Goal: Information Seeking & Learning: Learn about a topic

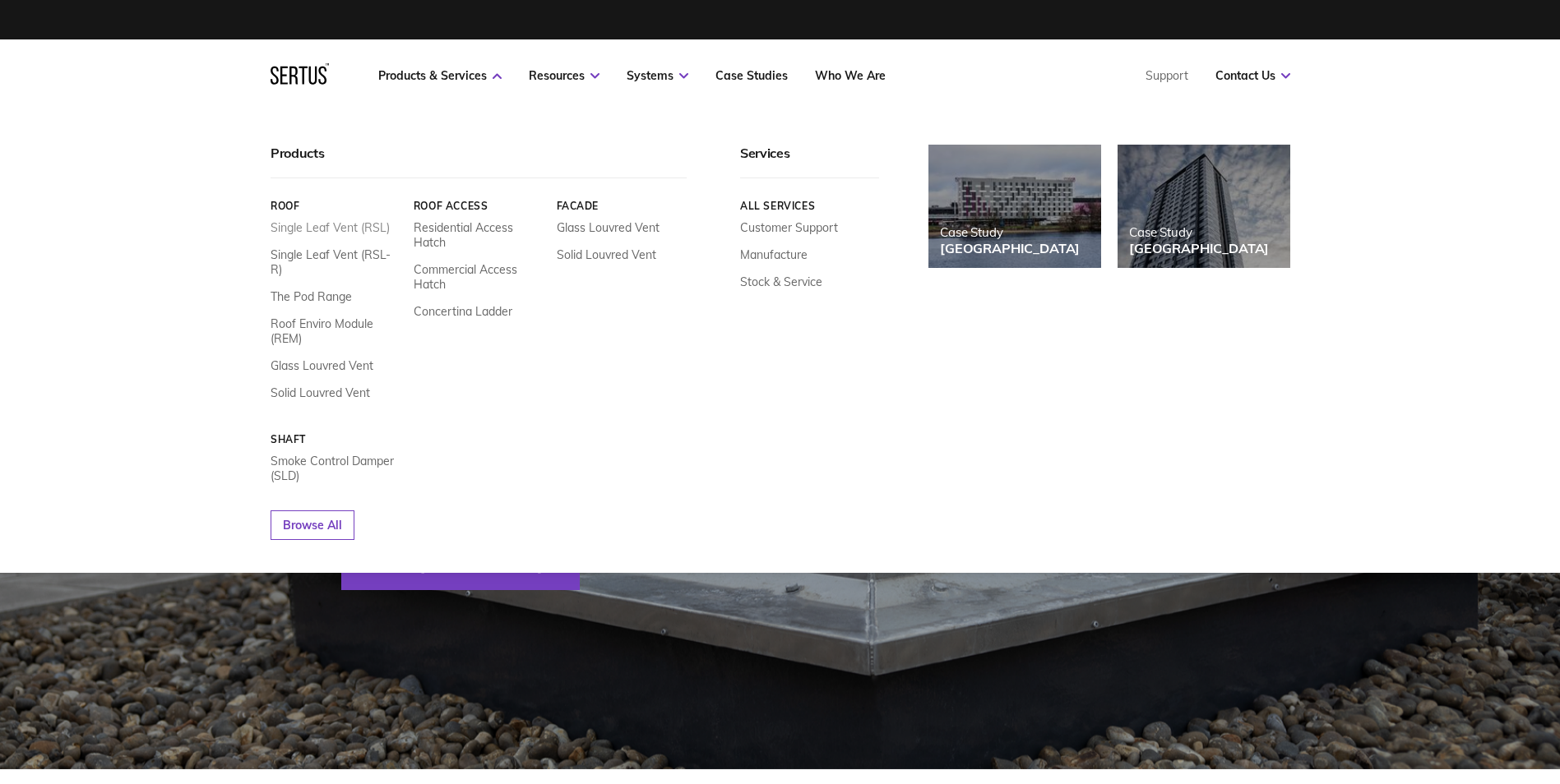
click at [288, 222] on link "Single Leaf Vent (RSL)" at bounding box center [330, 227] width 119 height 15
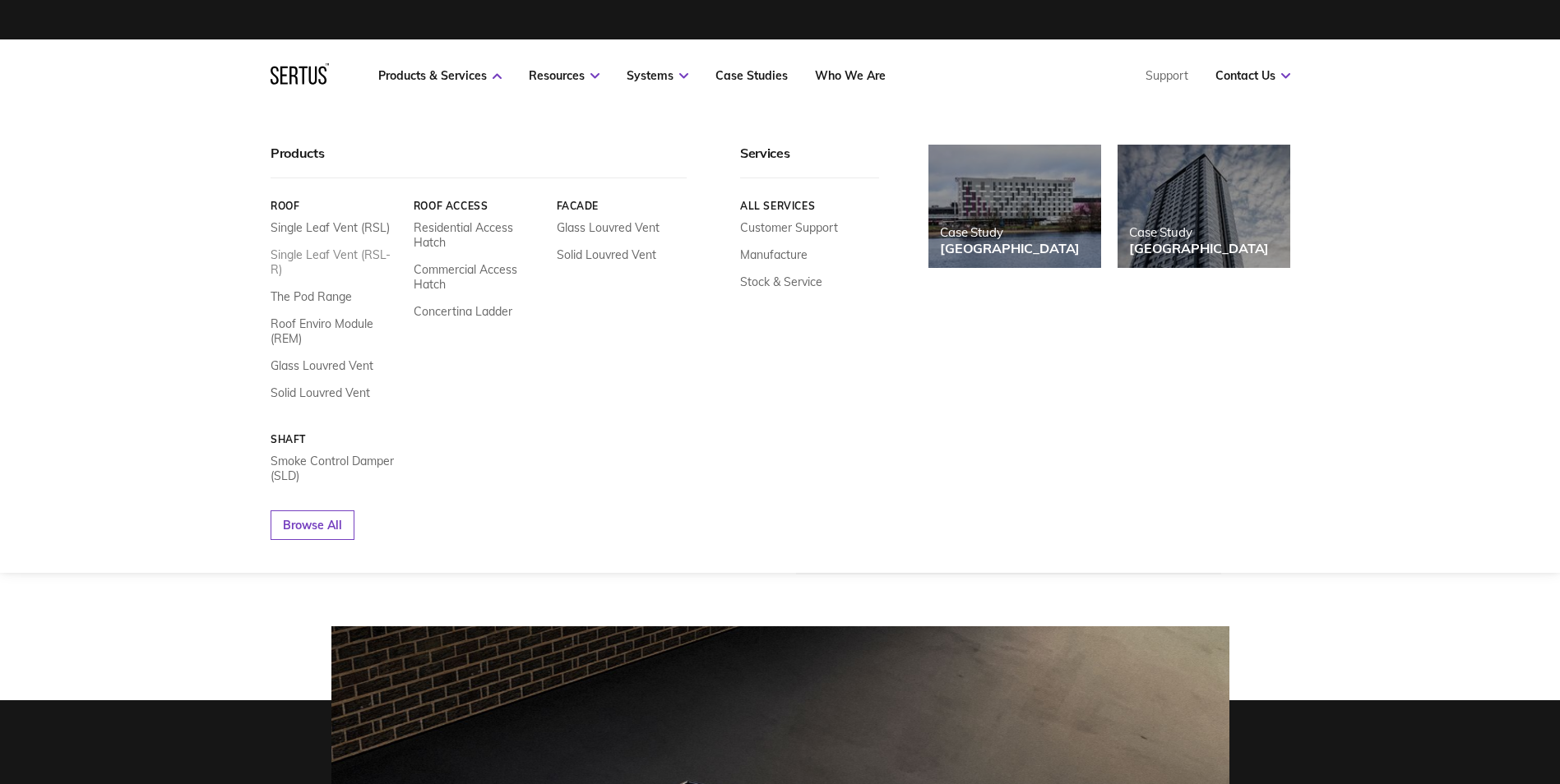
click at [358, 251] on link "Single Leaf Vent (RSL-R)" at bounding box center [336, 263] width 130 height 30
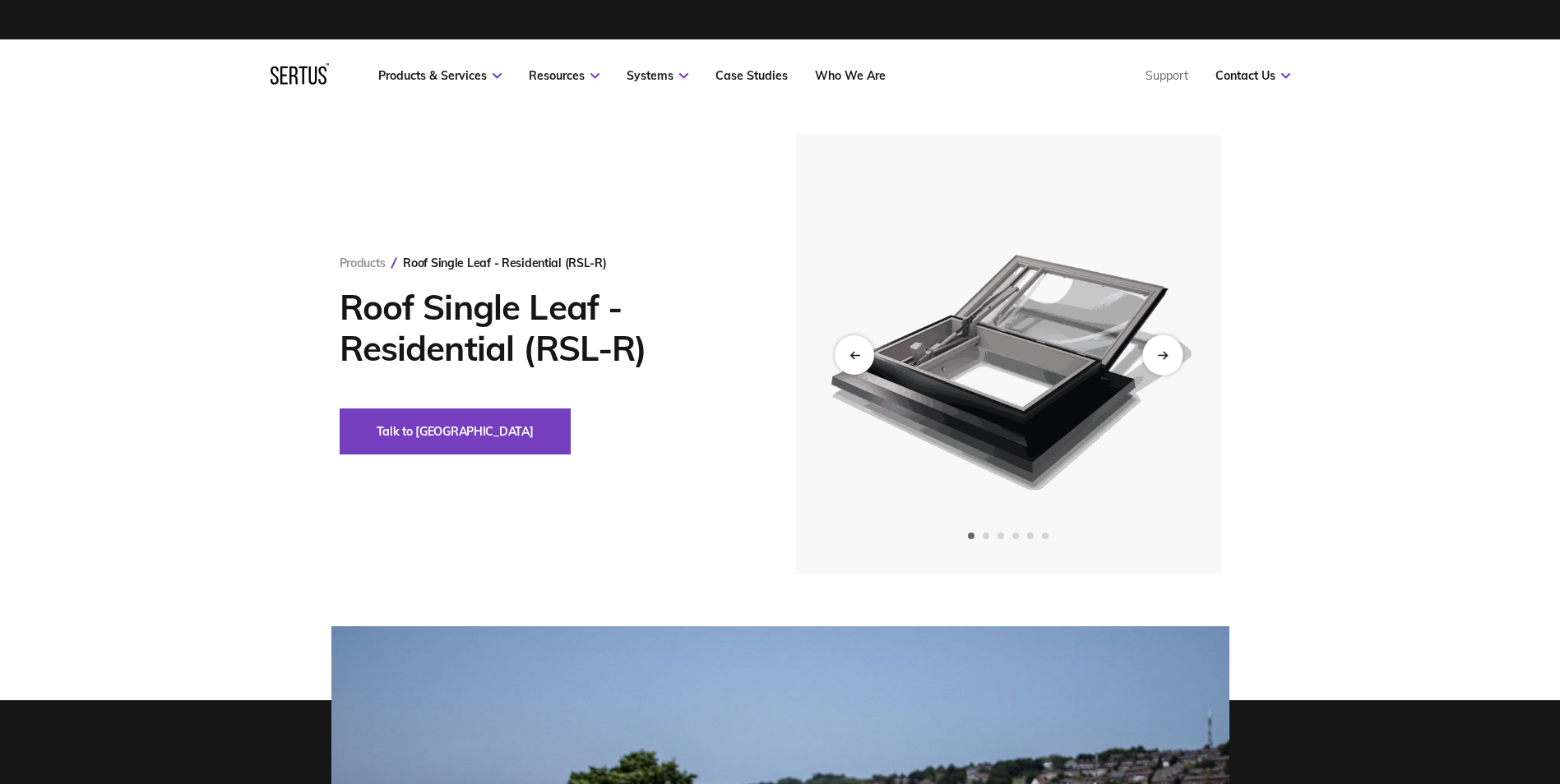
click at [1163, 343] on div "Next slide" at bounding box center [1162, 355] width 41 height 41
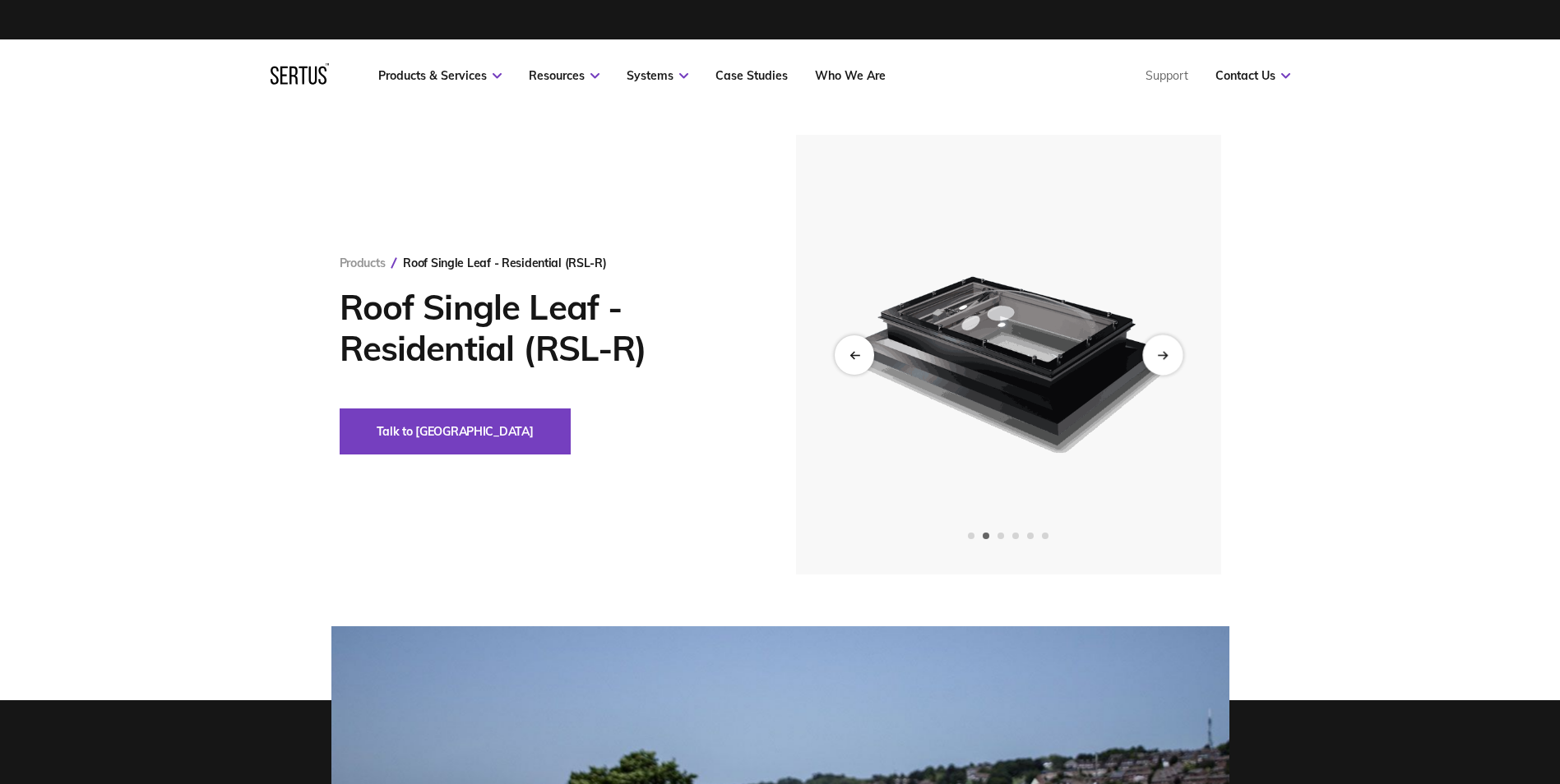
click at [1164, 346] on div "Next slide" at bounding box center [1162, 355] width 41 height 41
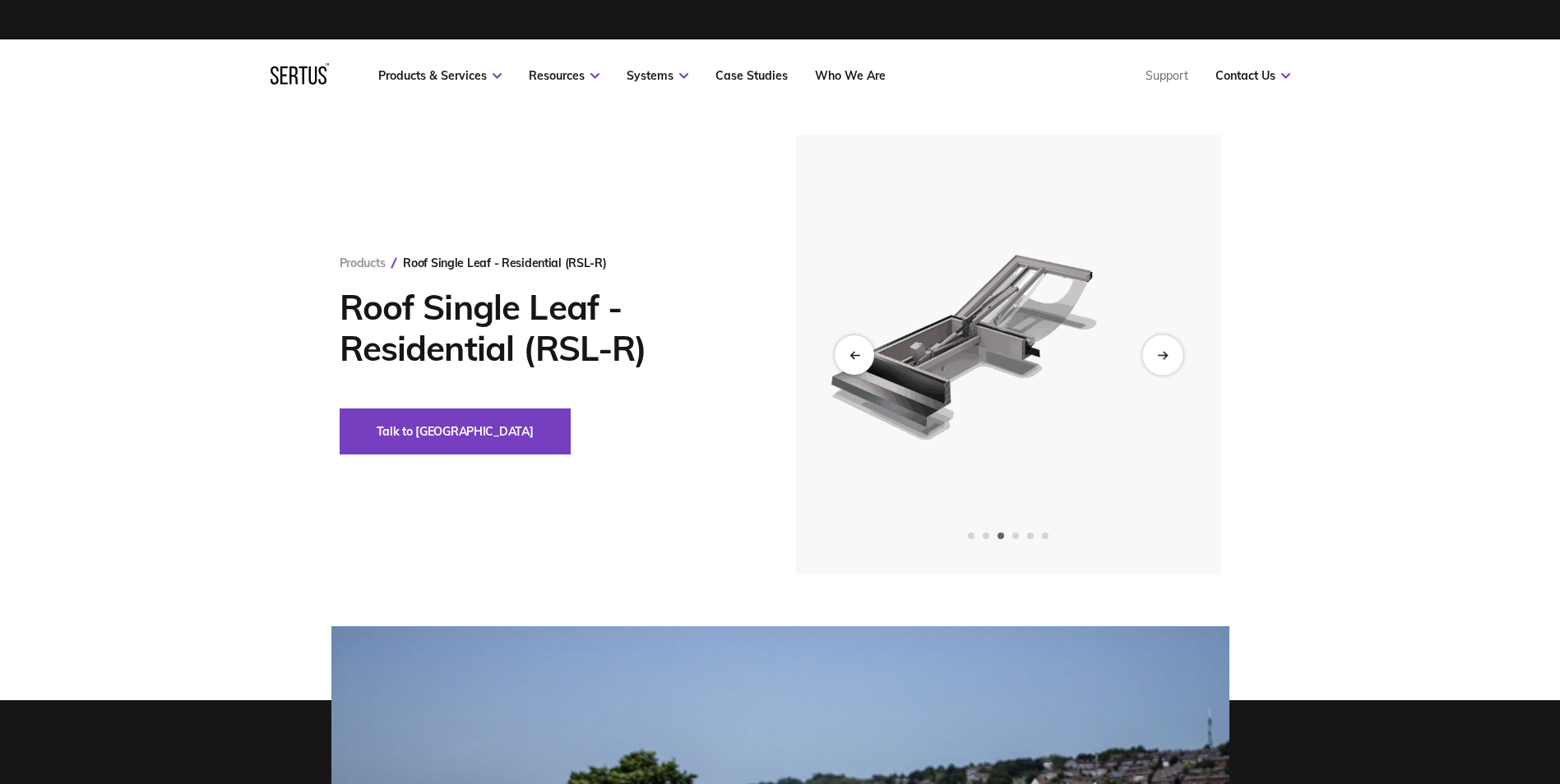
click at [1164, 346] on div "Next slide" at bounding box center [1162, 355] width 41 height 41
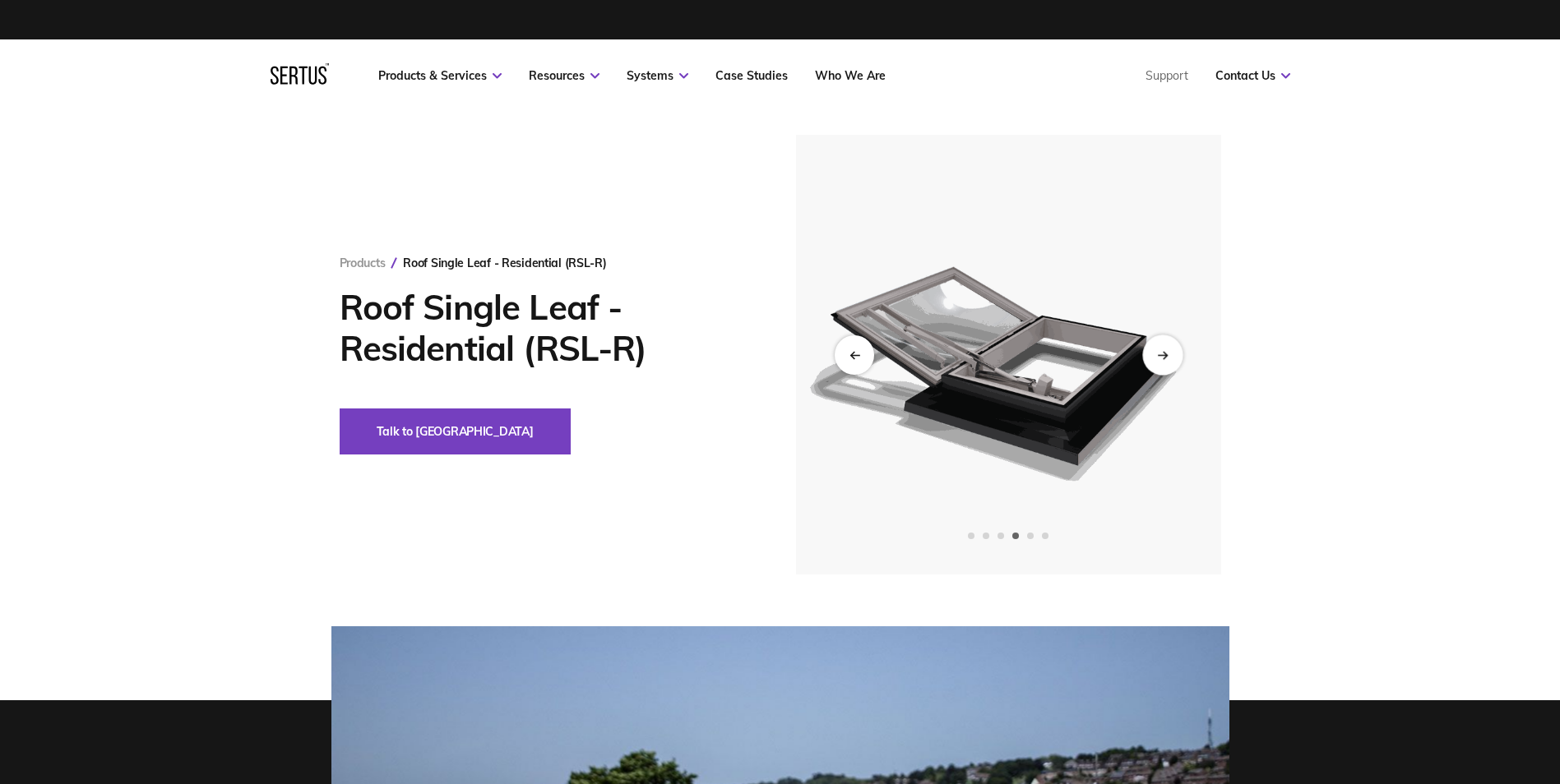
click at [1164, 346] on div "Next slide" at bounding box center [1162, 355] width 41 height 41
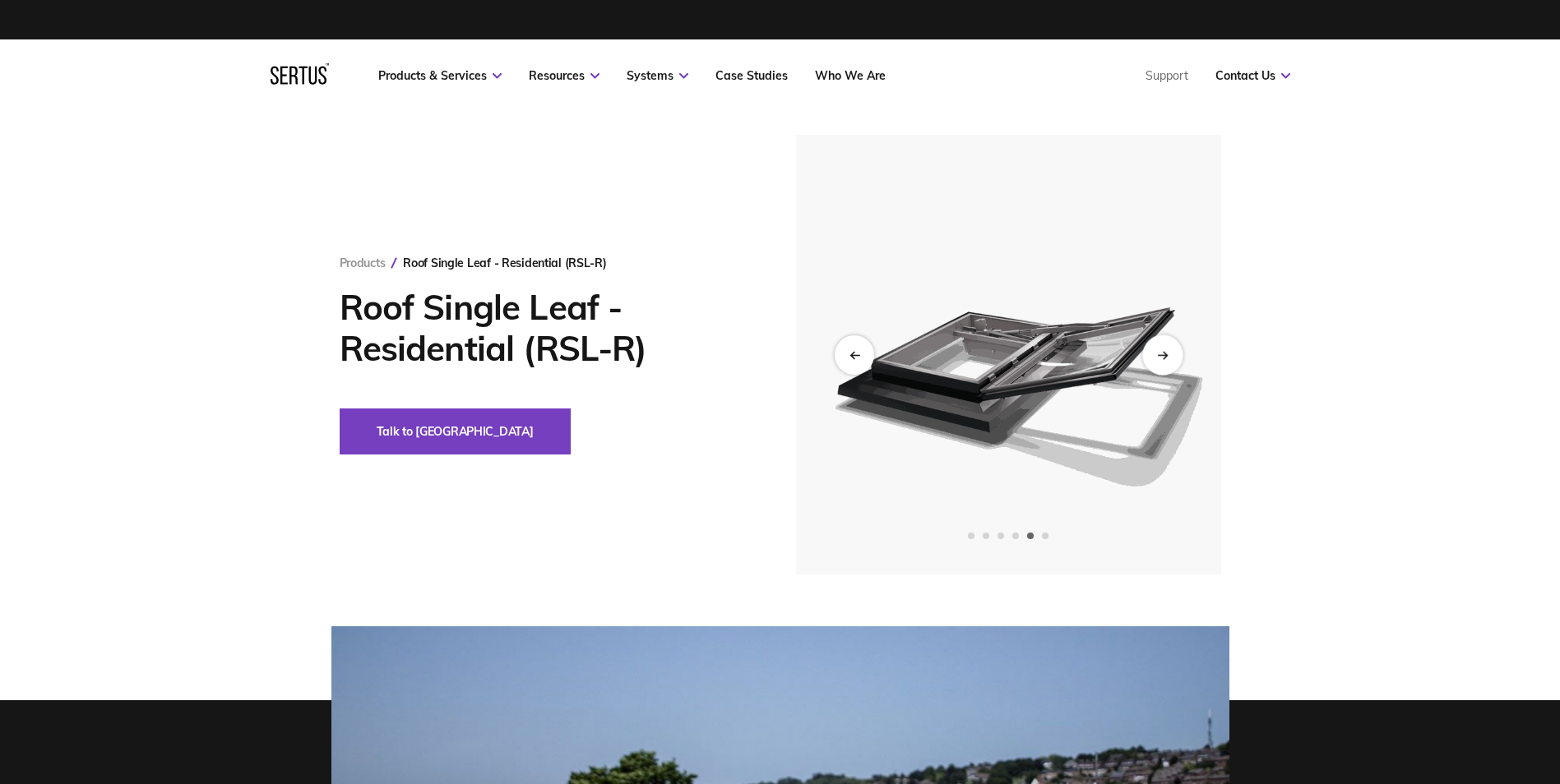
click at [1164, 346] on div "Next slide" at bounding box center [1162, 355] width 41 height 41
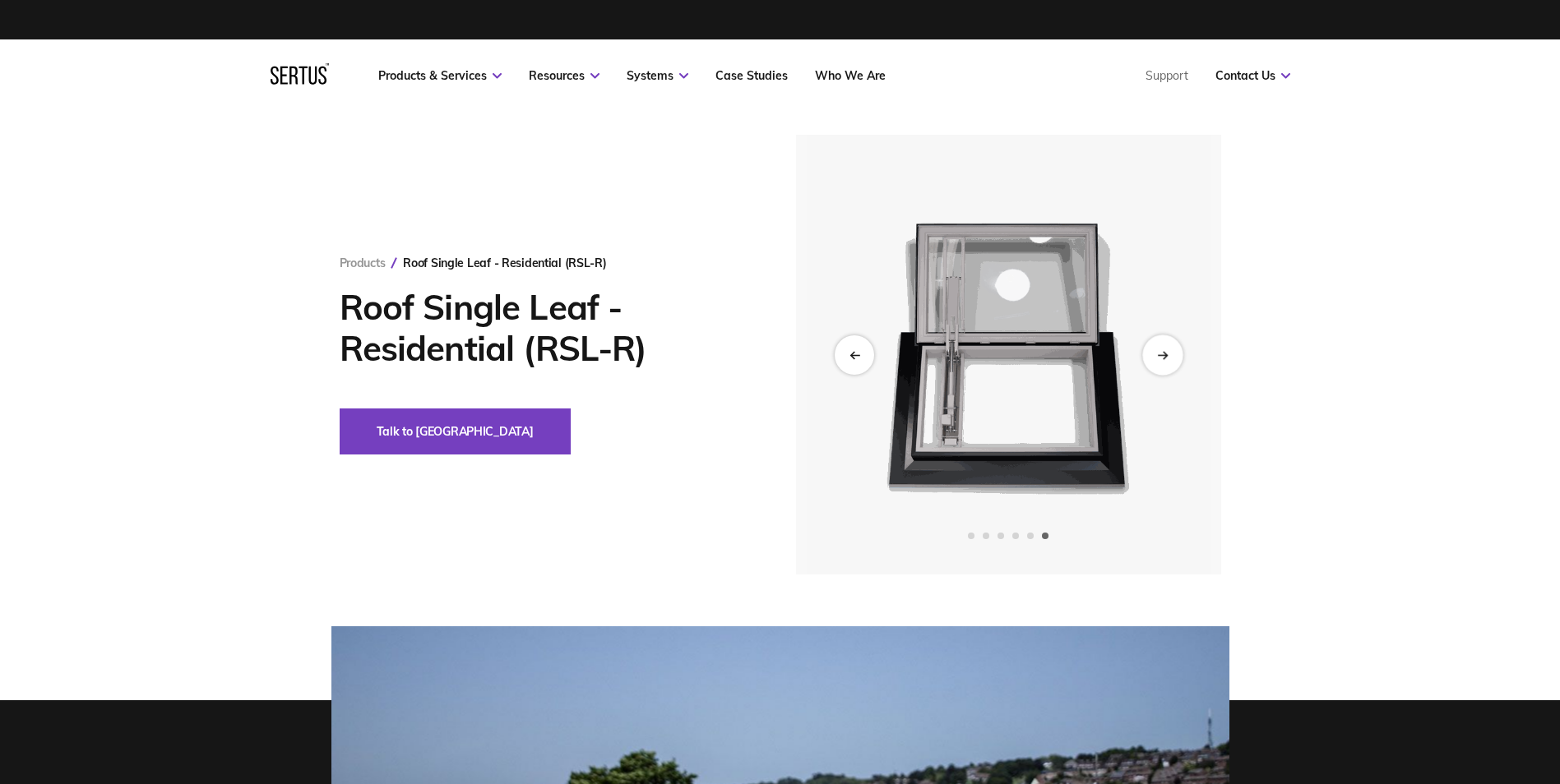
click at [1164, 346] on div "Next slide" at bounding box center [1162, 355] width 41 height 41
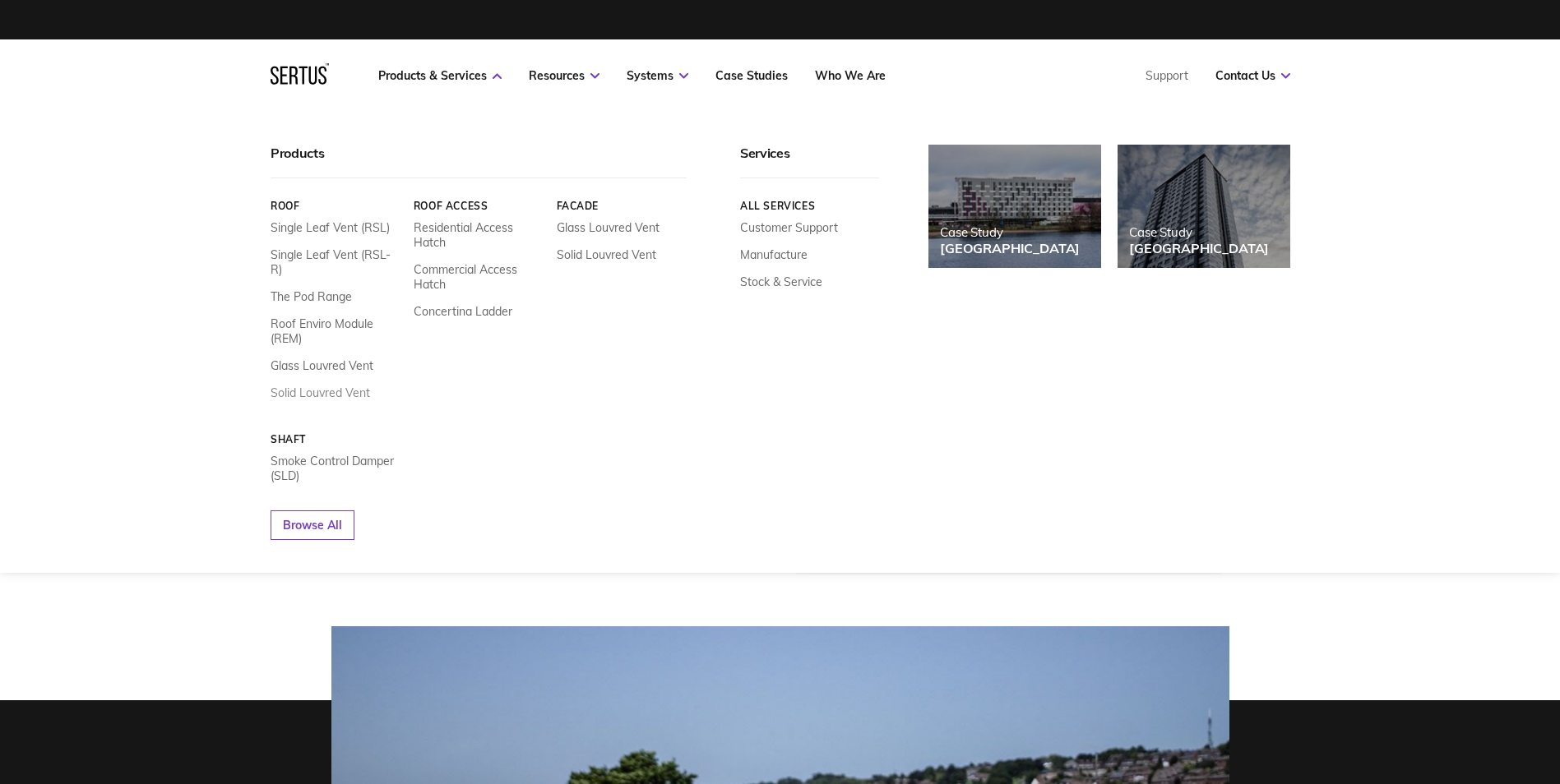
click at [306, 386] on link "Solid Louvred Vent" at bounding box center [321, 393] width 100 height 15
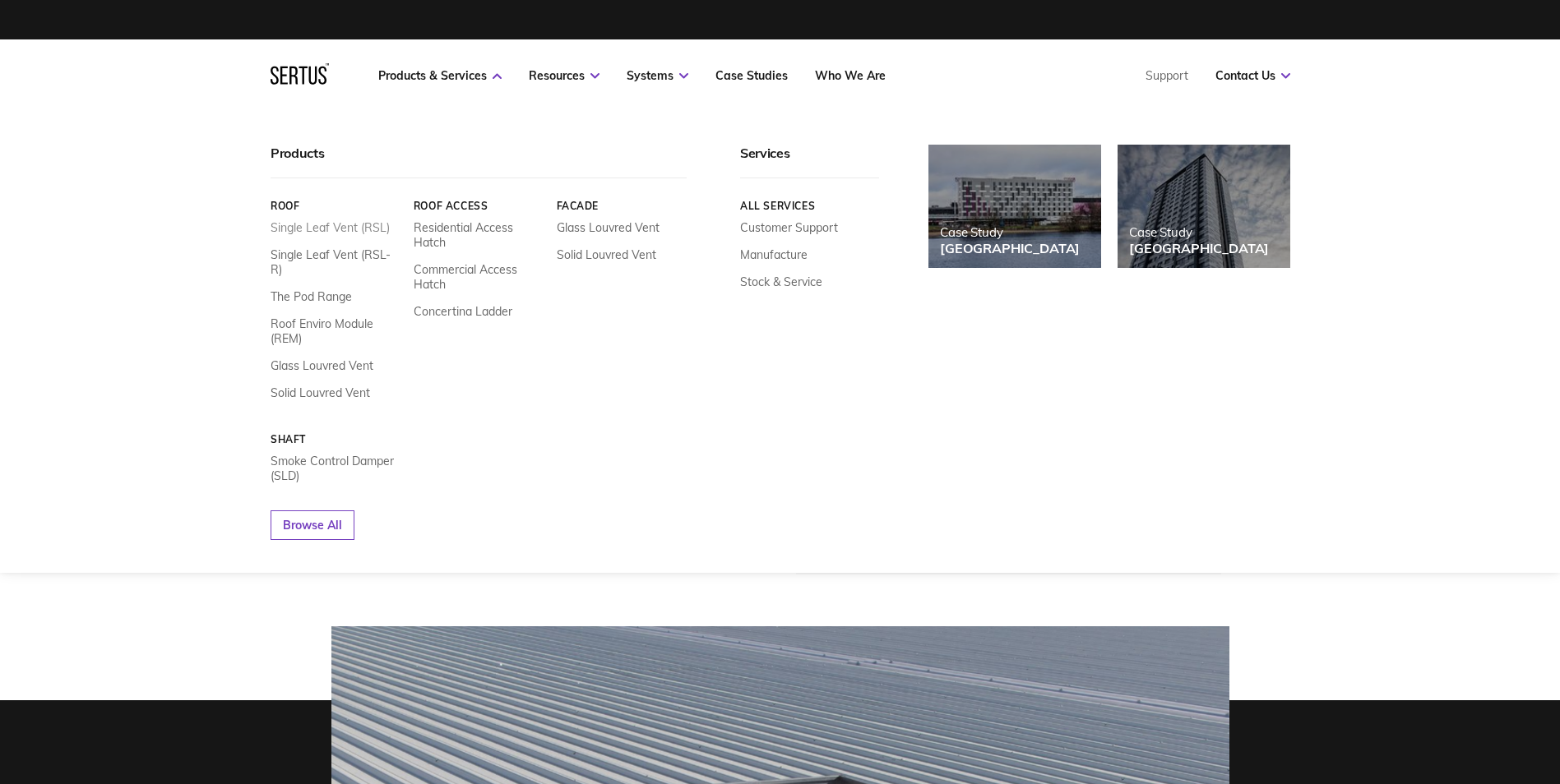
click at [334, 223] on link "Single Leaf Vent (RSL)" at bounding box center [330, 227] width 119 height 15
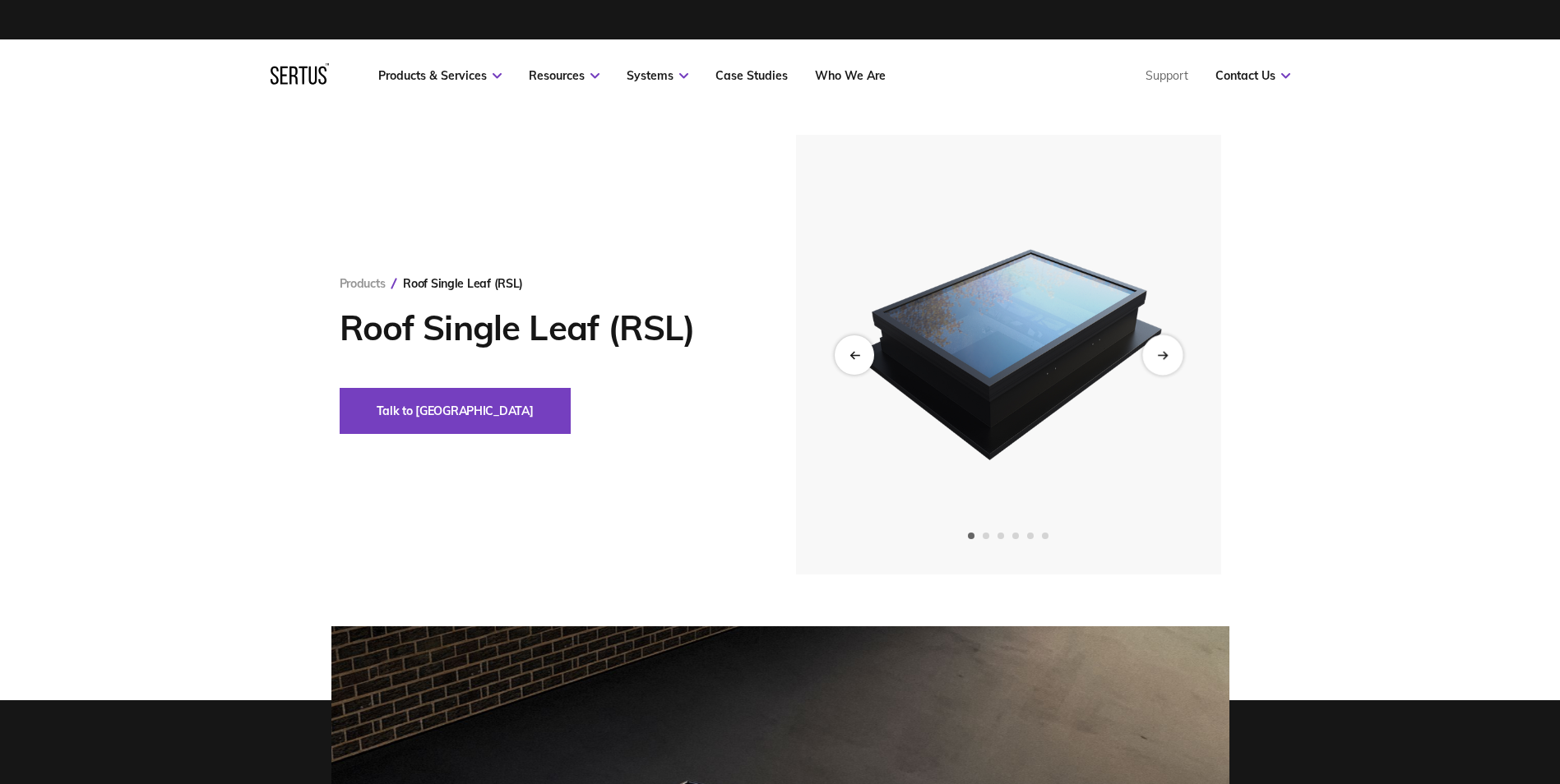
click at [1169, 353] on div "Next slide" at bounding box center [1162, 355] width 41 height 41
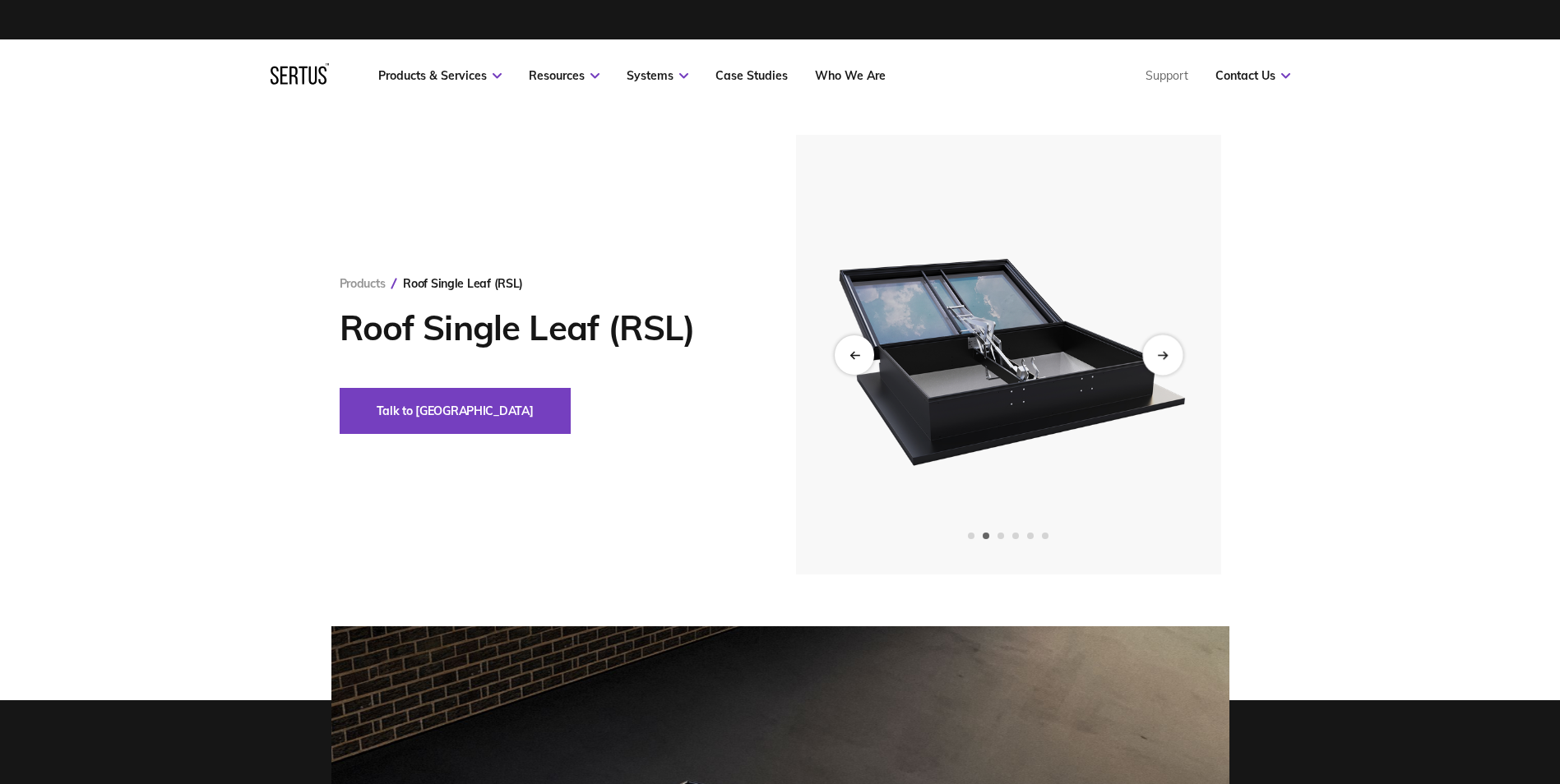
click at [1168, 353] on icon "Next slide" at bounding box center [1162, 355] width 11 height 9
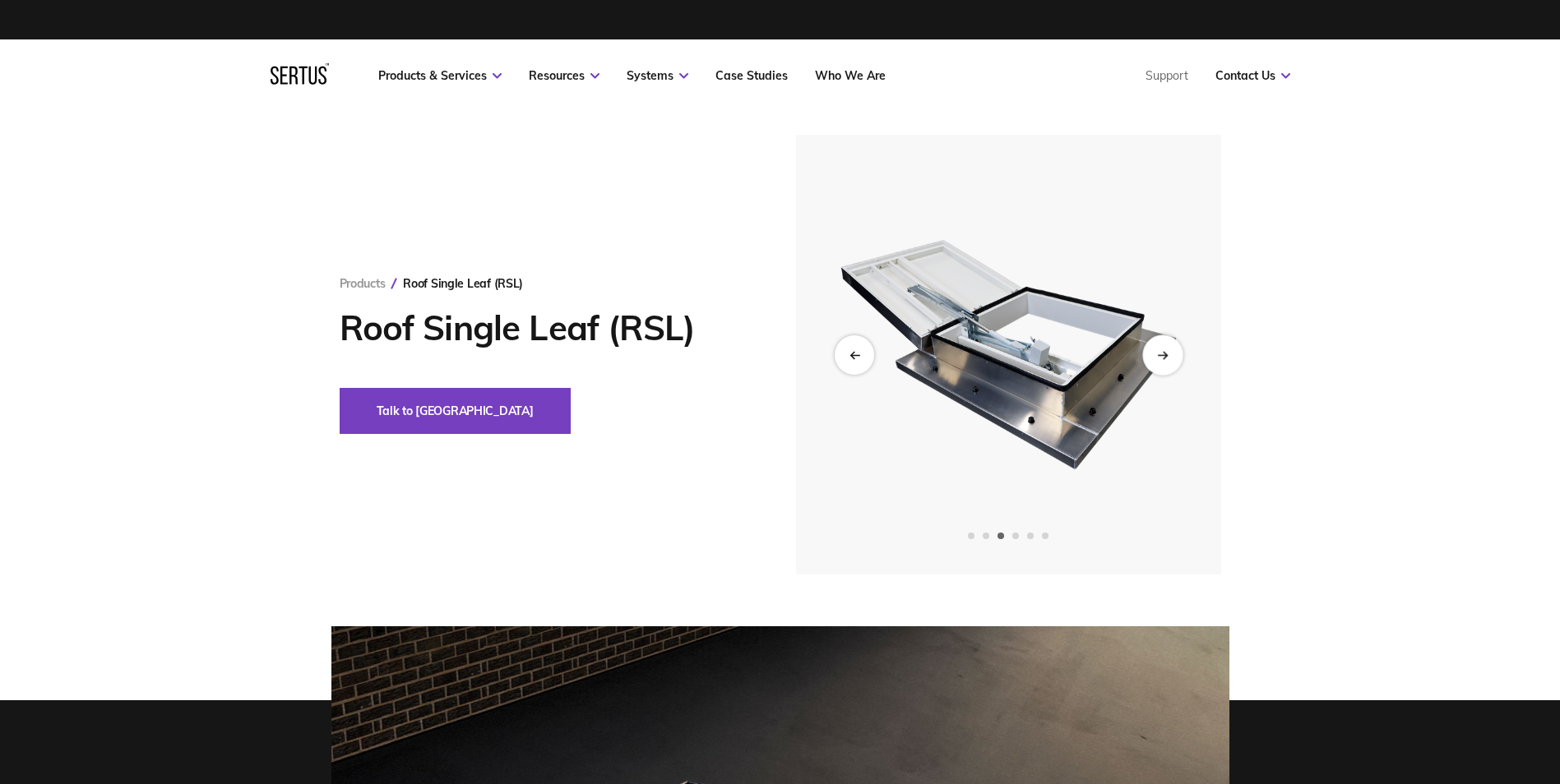
click at [1168, 353] on icon "Next slide" at bounding box center [1162, 355] width 11 height 9
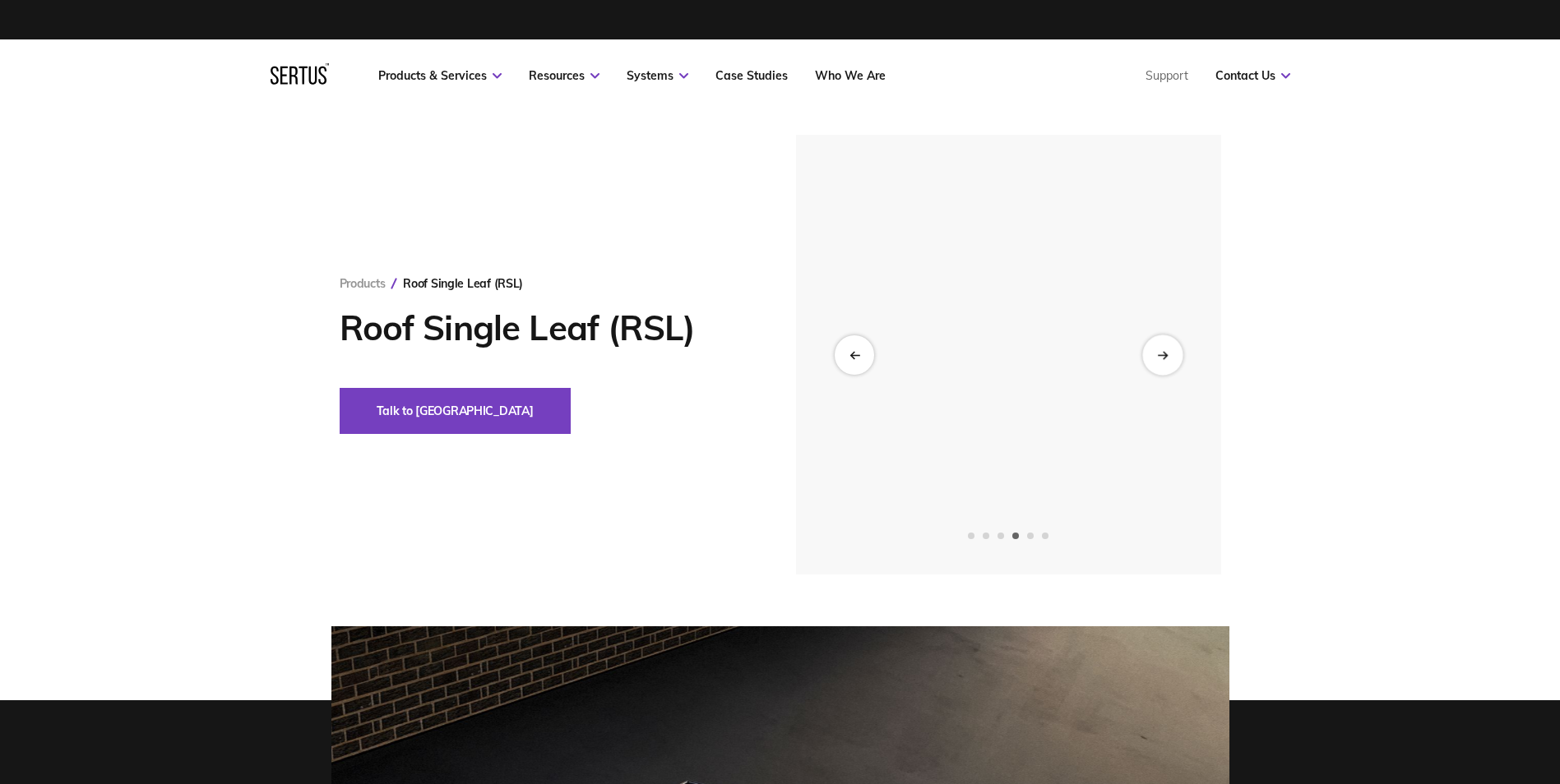
click at [1168, 353] on icon "Next slide" at bounding box center [1162, 355] width 11 height 9
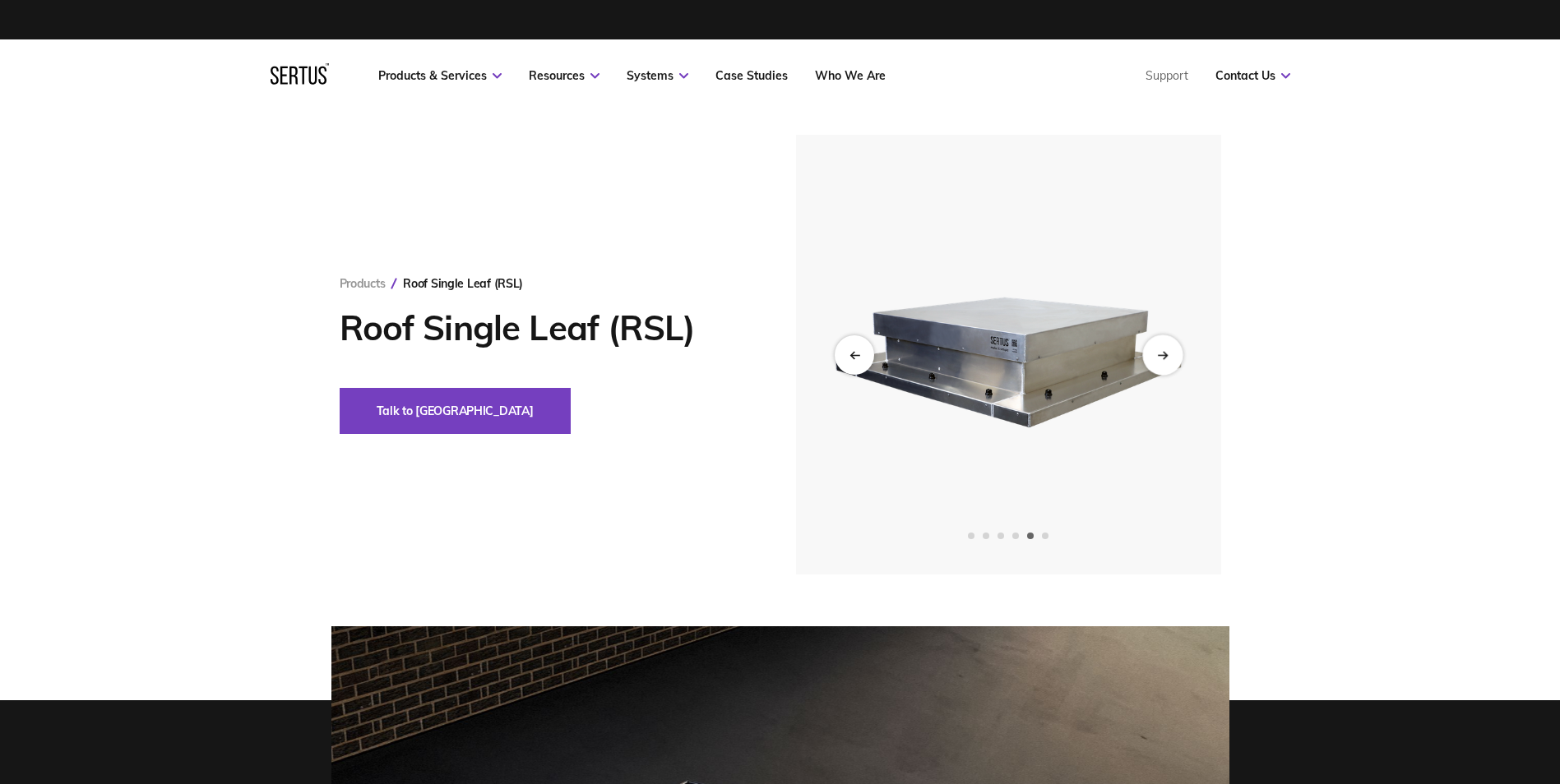
click at [1168, 353] on icon "Next slide" at bounding box center [1162, 355] width 11 height 9
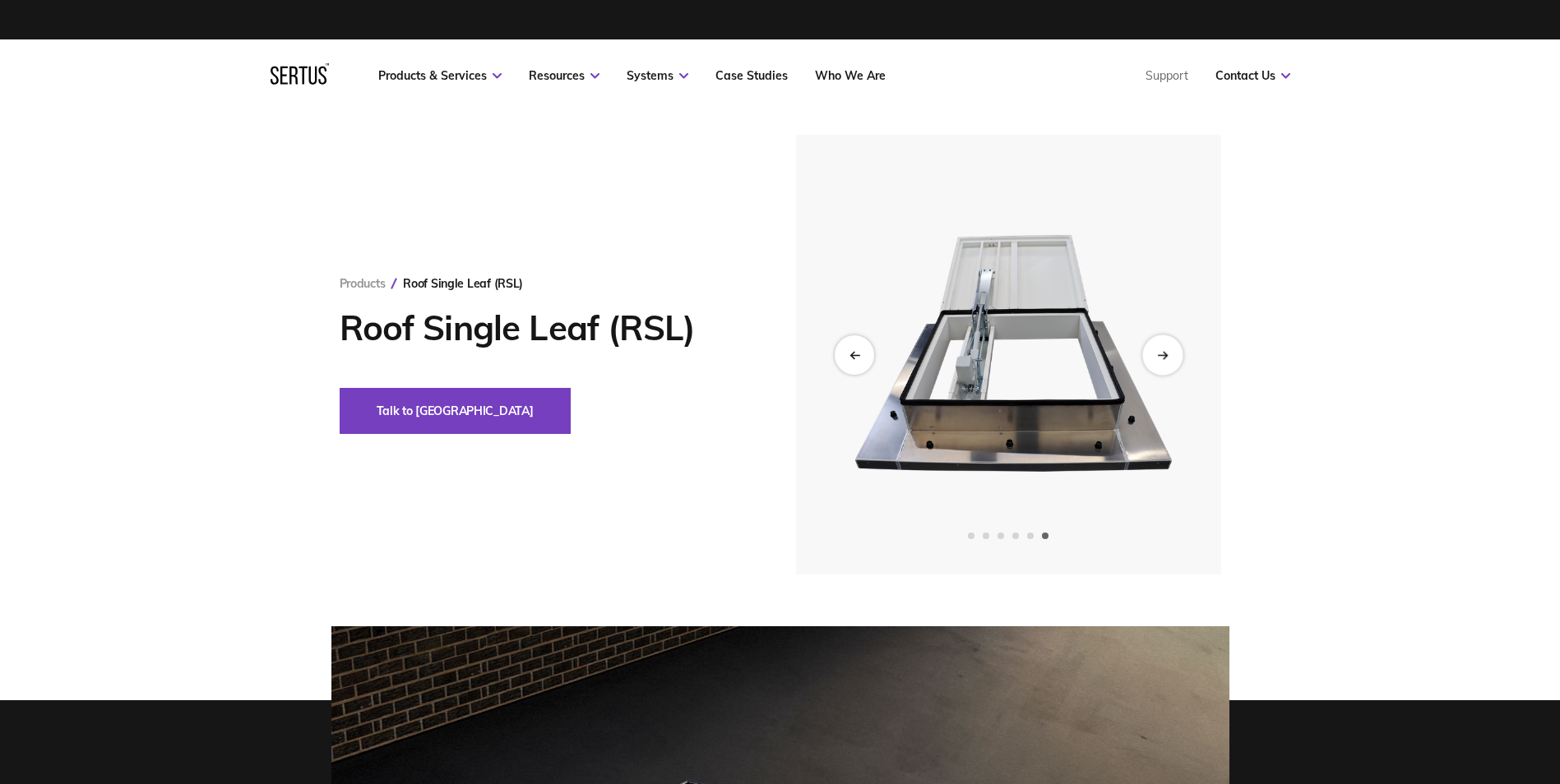
click at [1168, 353] on icon "Next slide" at bounding box center [1162, 355] width 11 height 9
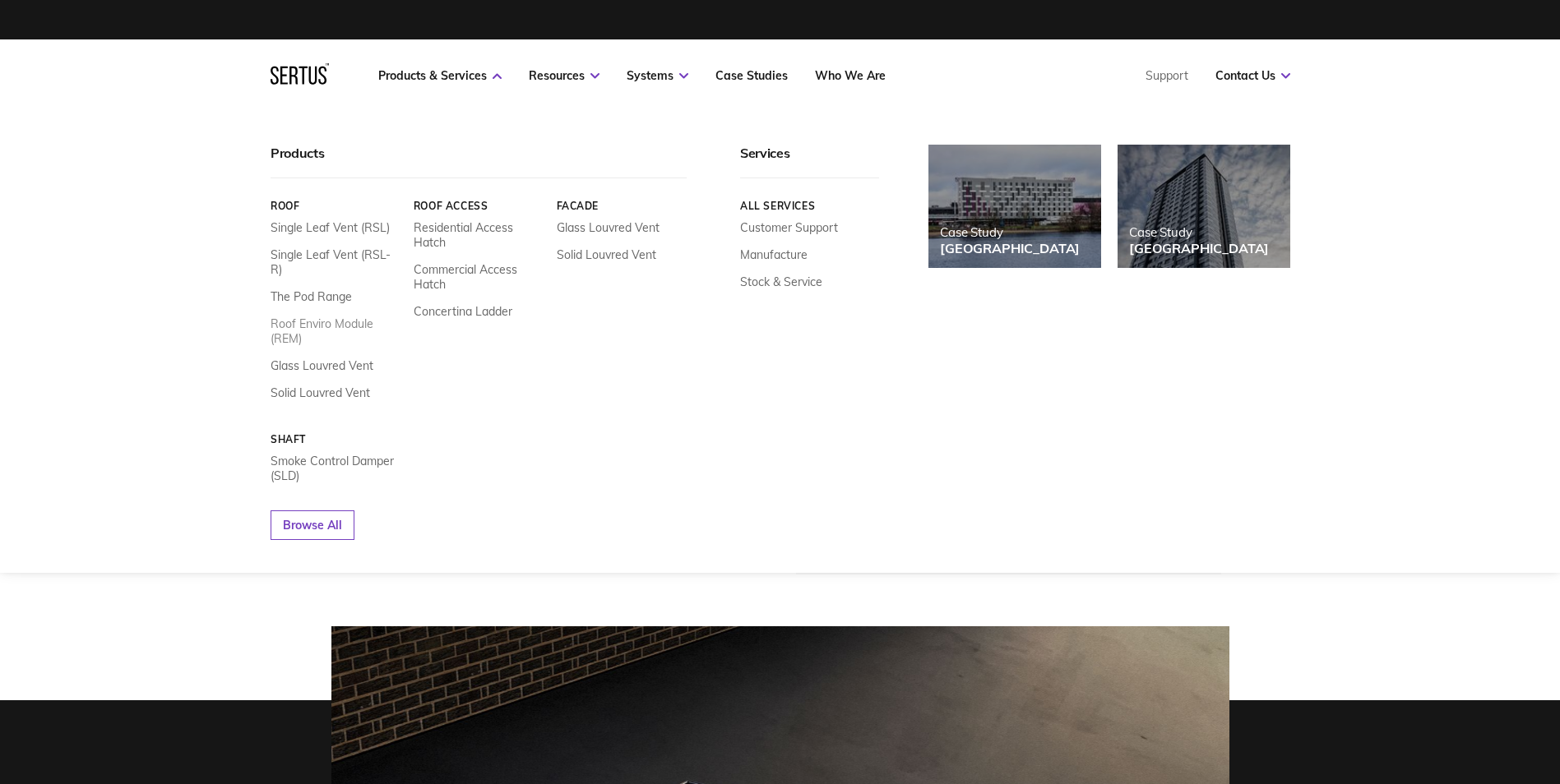
click at [327, 316] on link "Roof Enviro Module (REM)" at bounding box center [336, 331] width 130 height 30
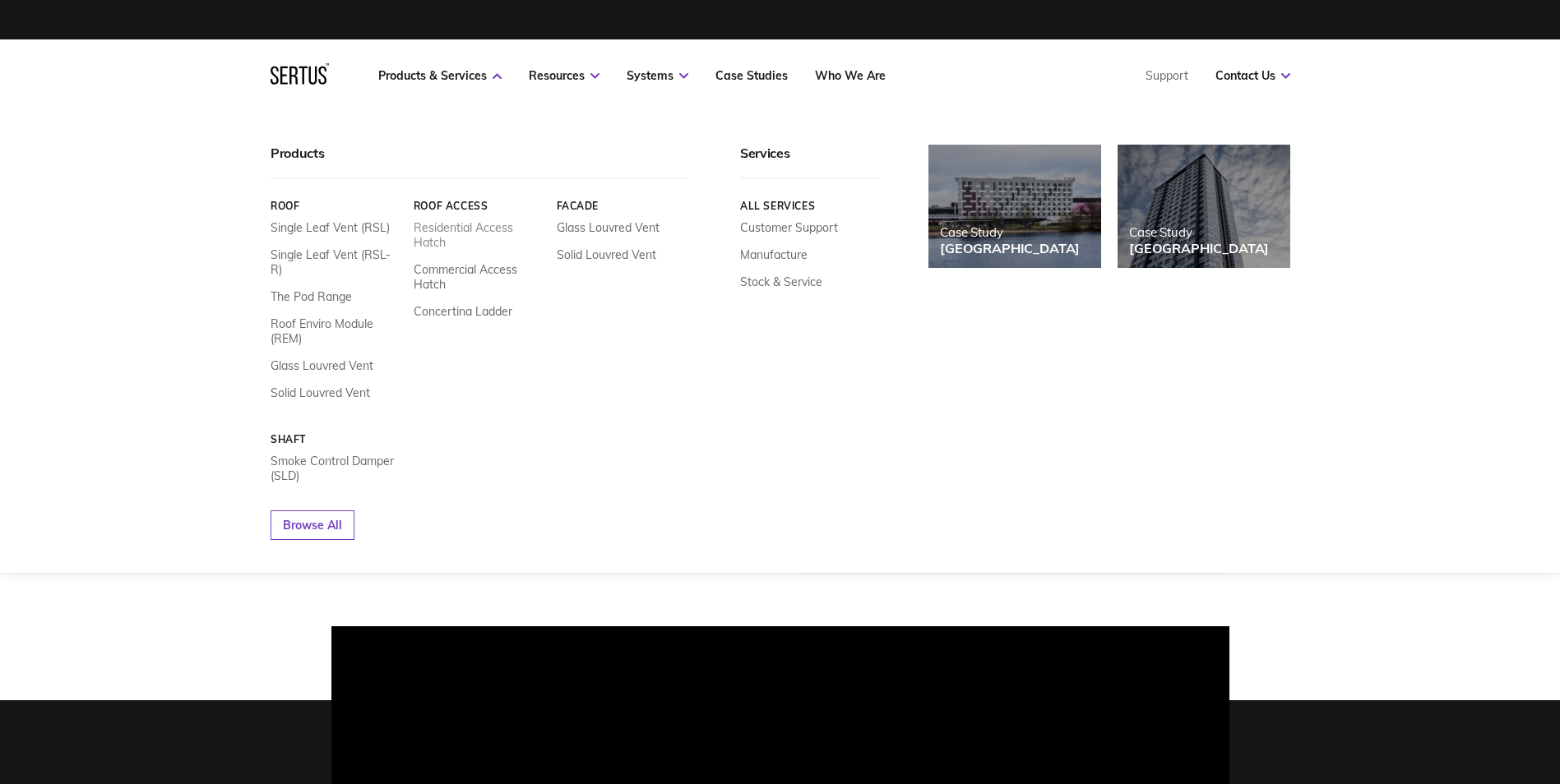
click at [452, 225] on link "Residential Access Hatch" at bounding box center [477, 235] width 130 height 30
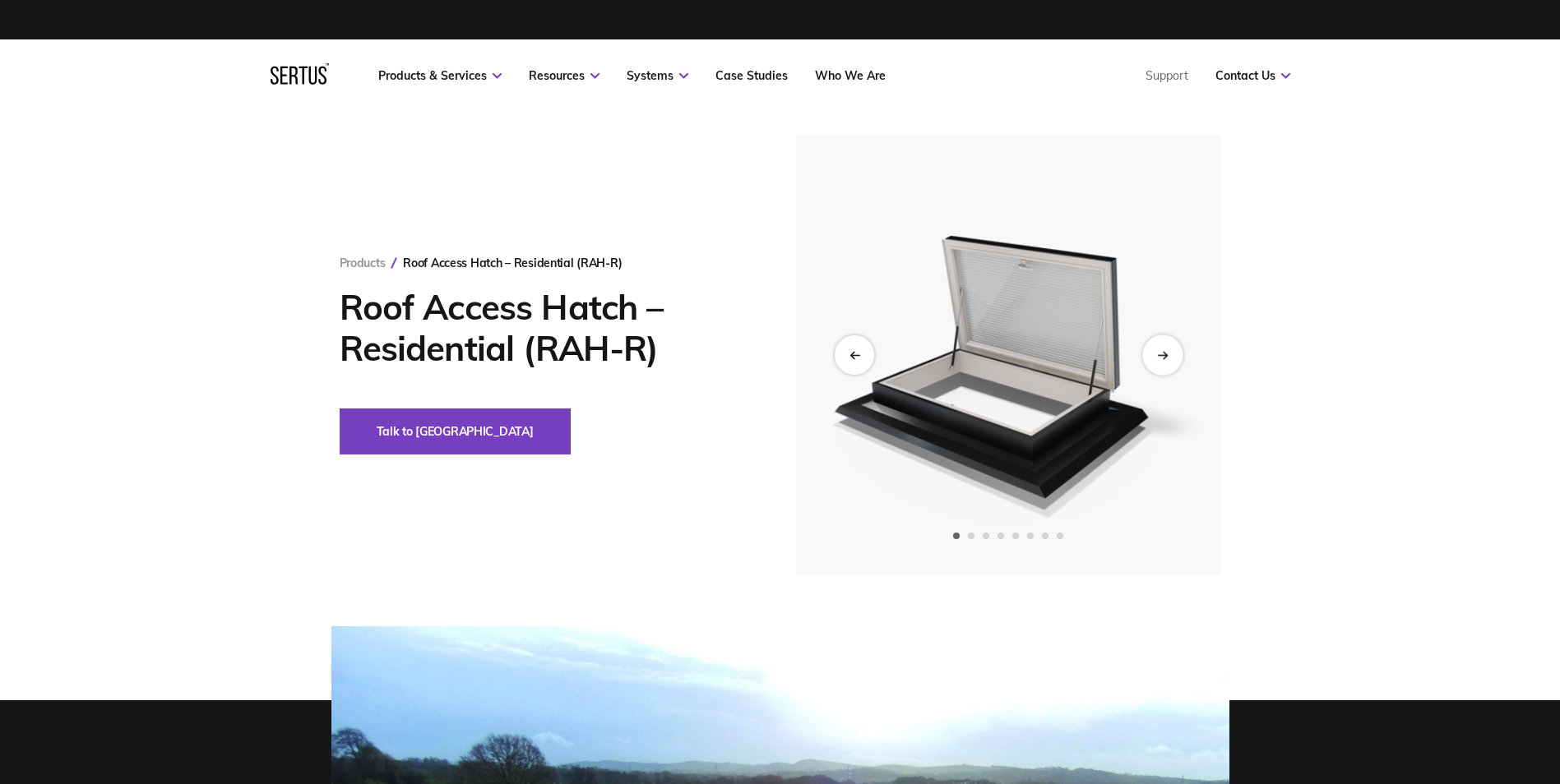
click at [1171, 355] on div "Next slide" at bounding box center [1162, 355] width 41 height 41
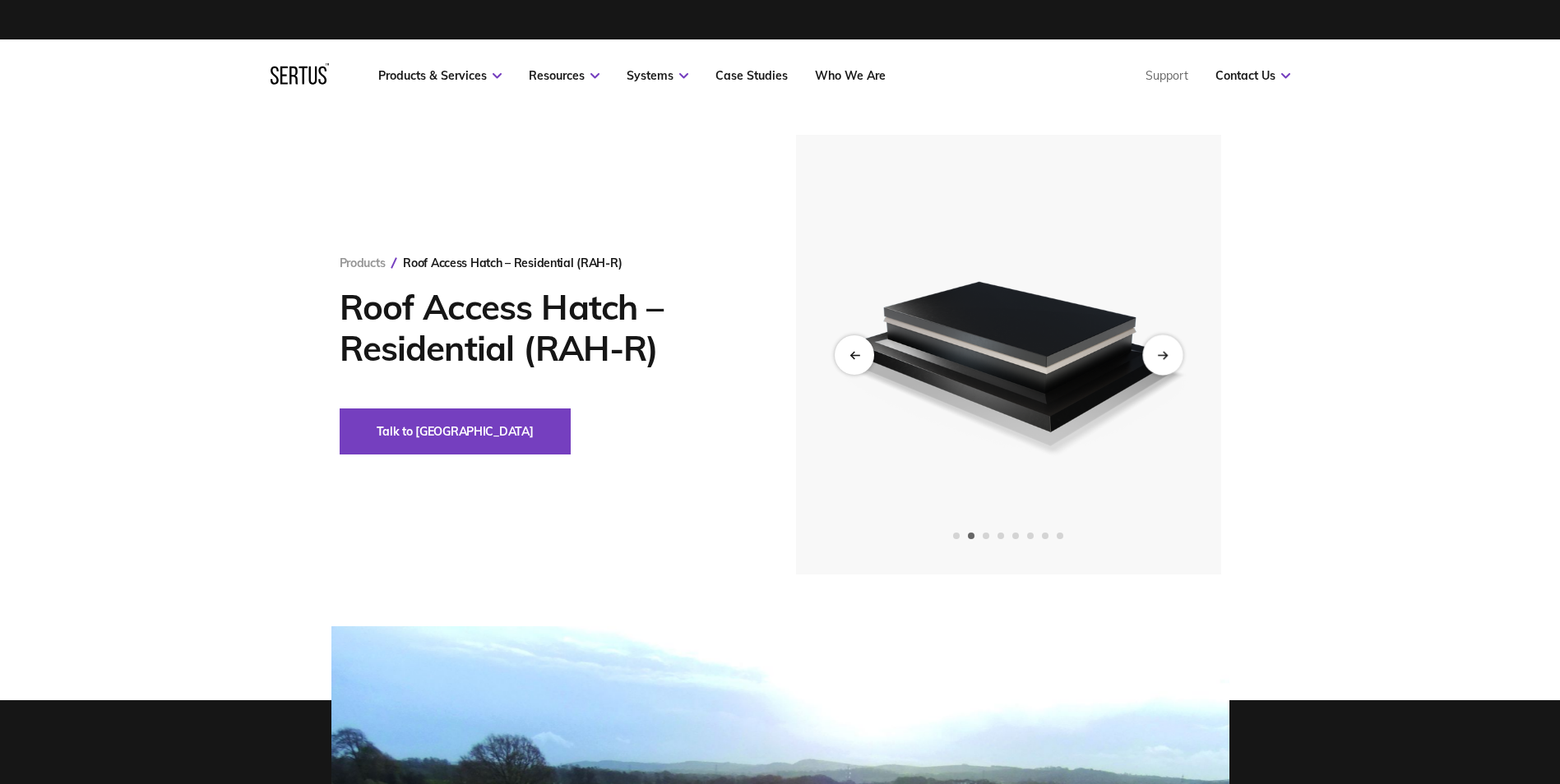
click at [1171, 355] on div "Next slide" at bounding box center [1162, 355] width 41 height 41
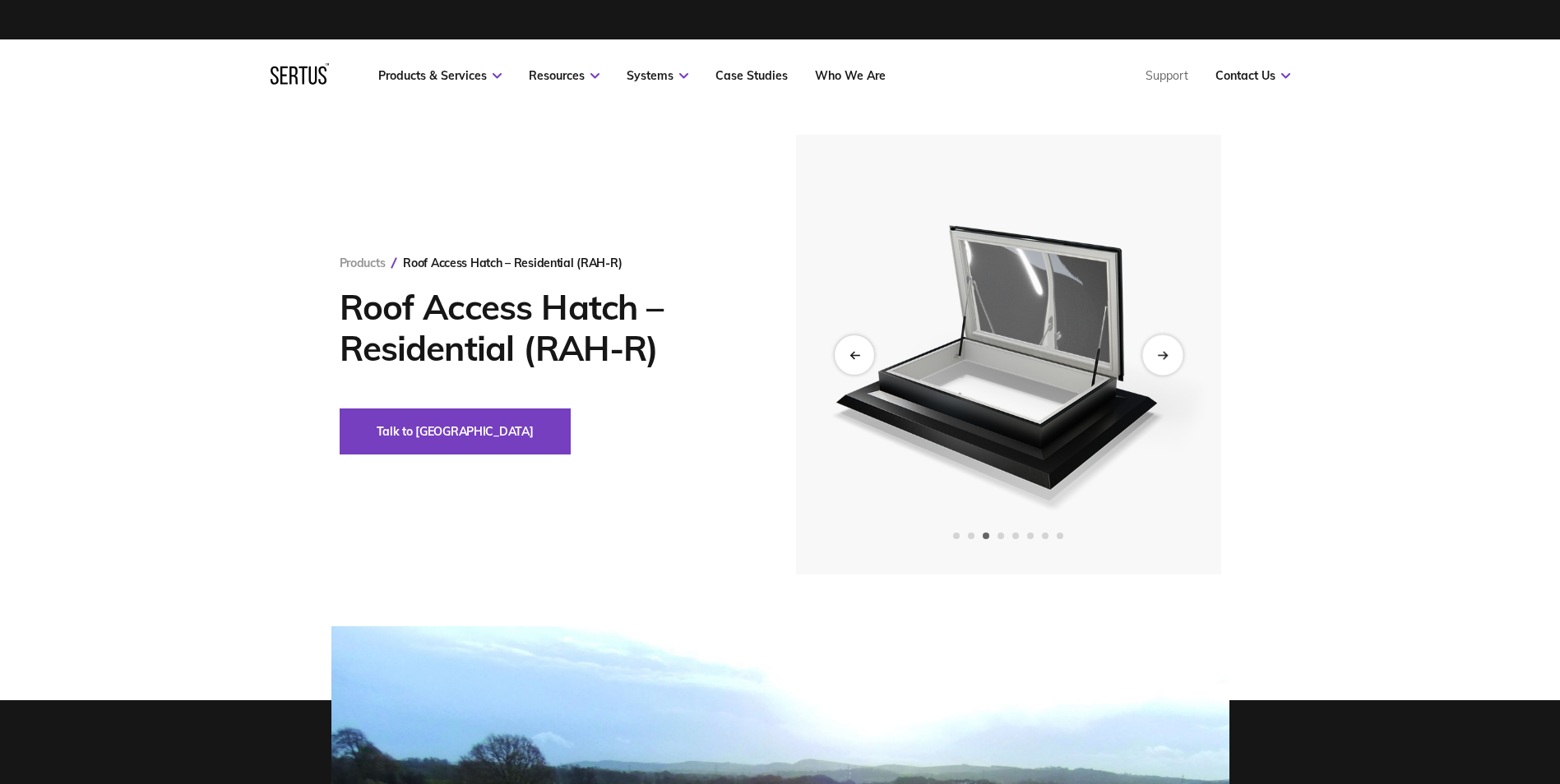
click at [1171, 355] on div "Next slide" at bounding box center [1162, 355] width 41 height 41
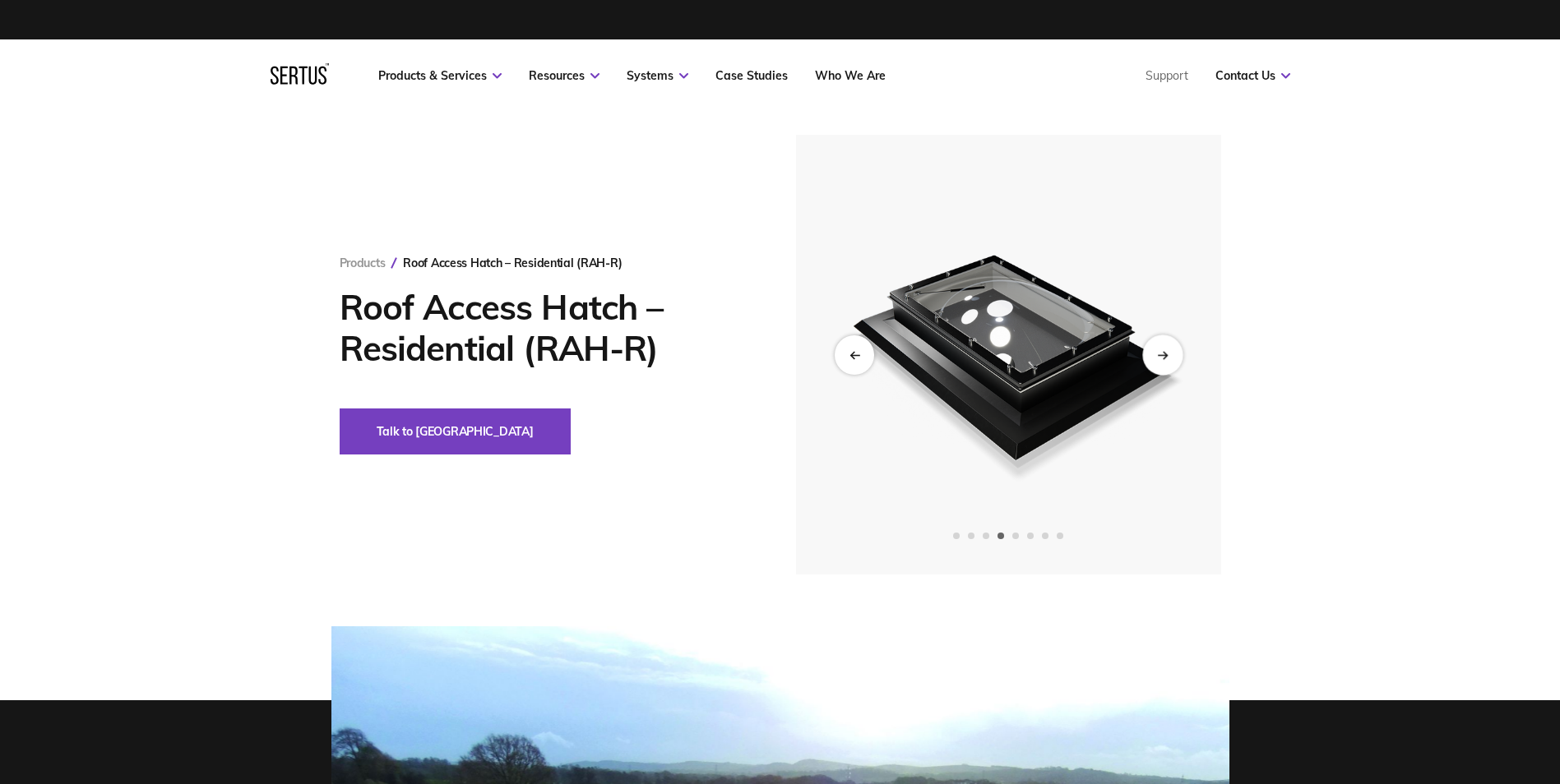
click at [1171, 355] on div "Next slide" at bounding box center [1162, 355] width 41 height 41
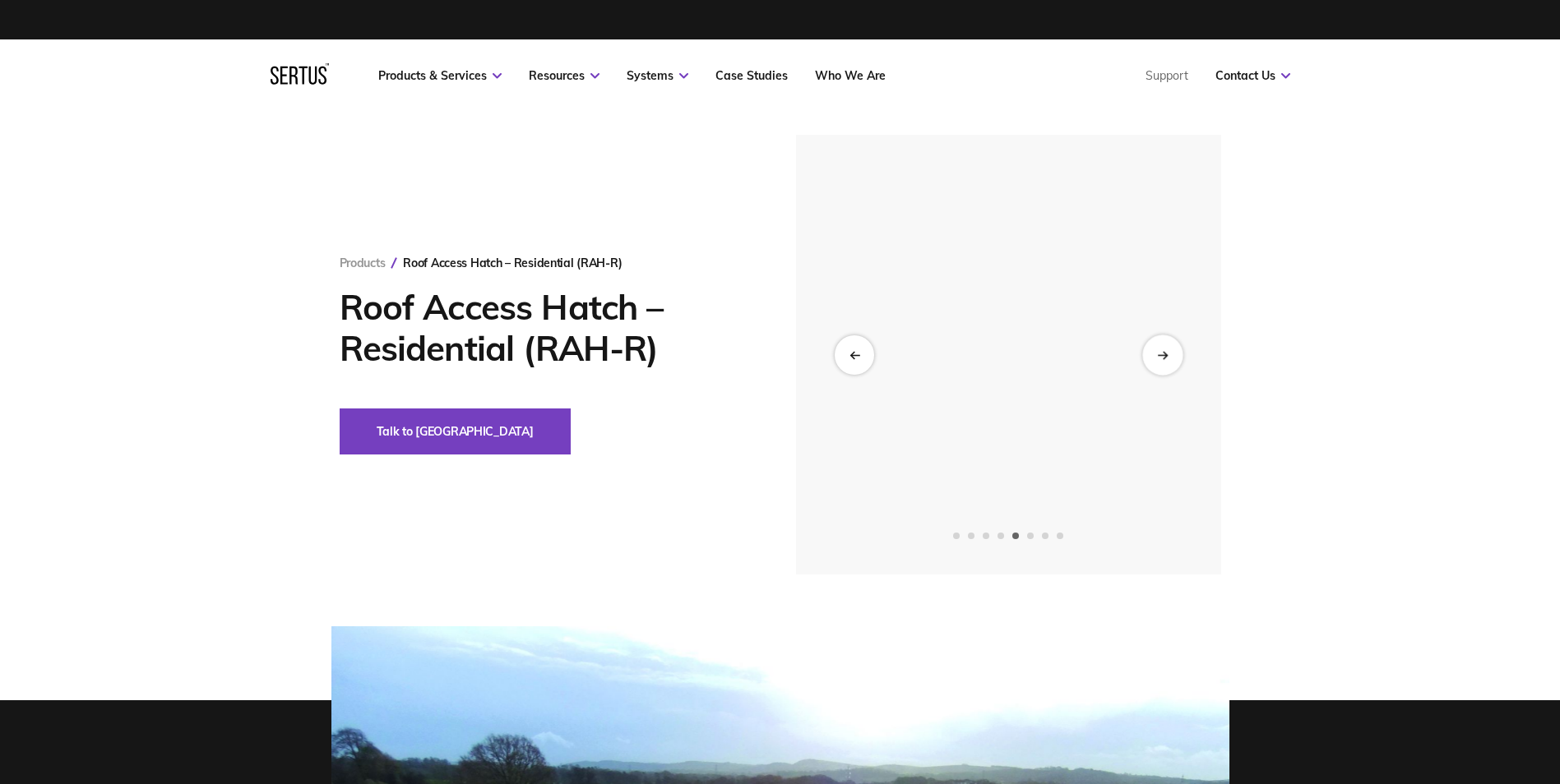
click at [1171, 355] on div "Next slide" at bounding box center [1162, 355] width 41 height 41
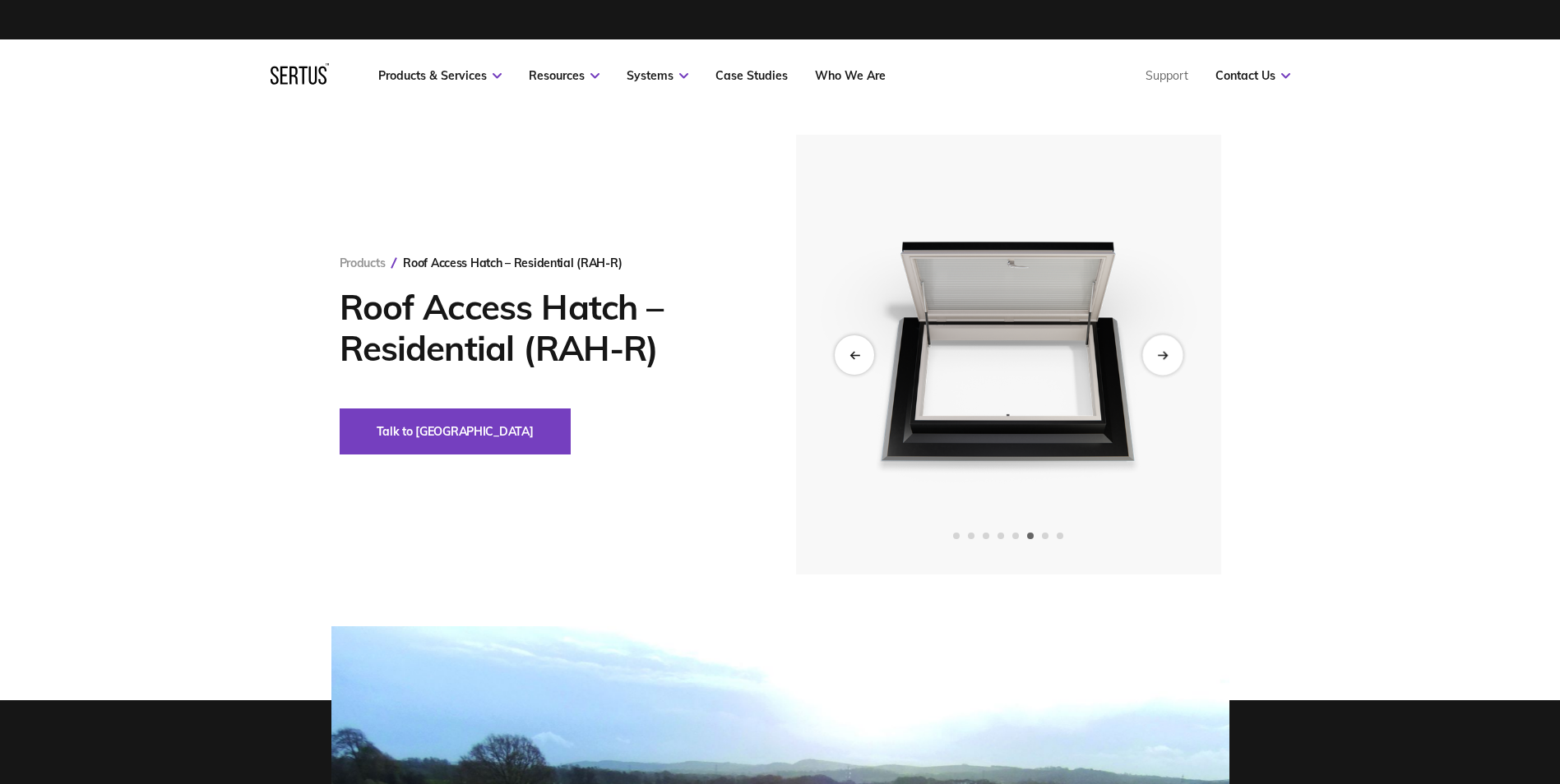
click at [1171, 355] on div "Next slide" at bounding box center [1162, 355] width 41 height 41
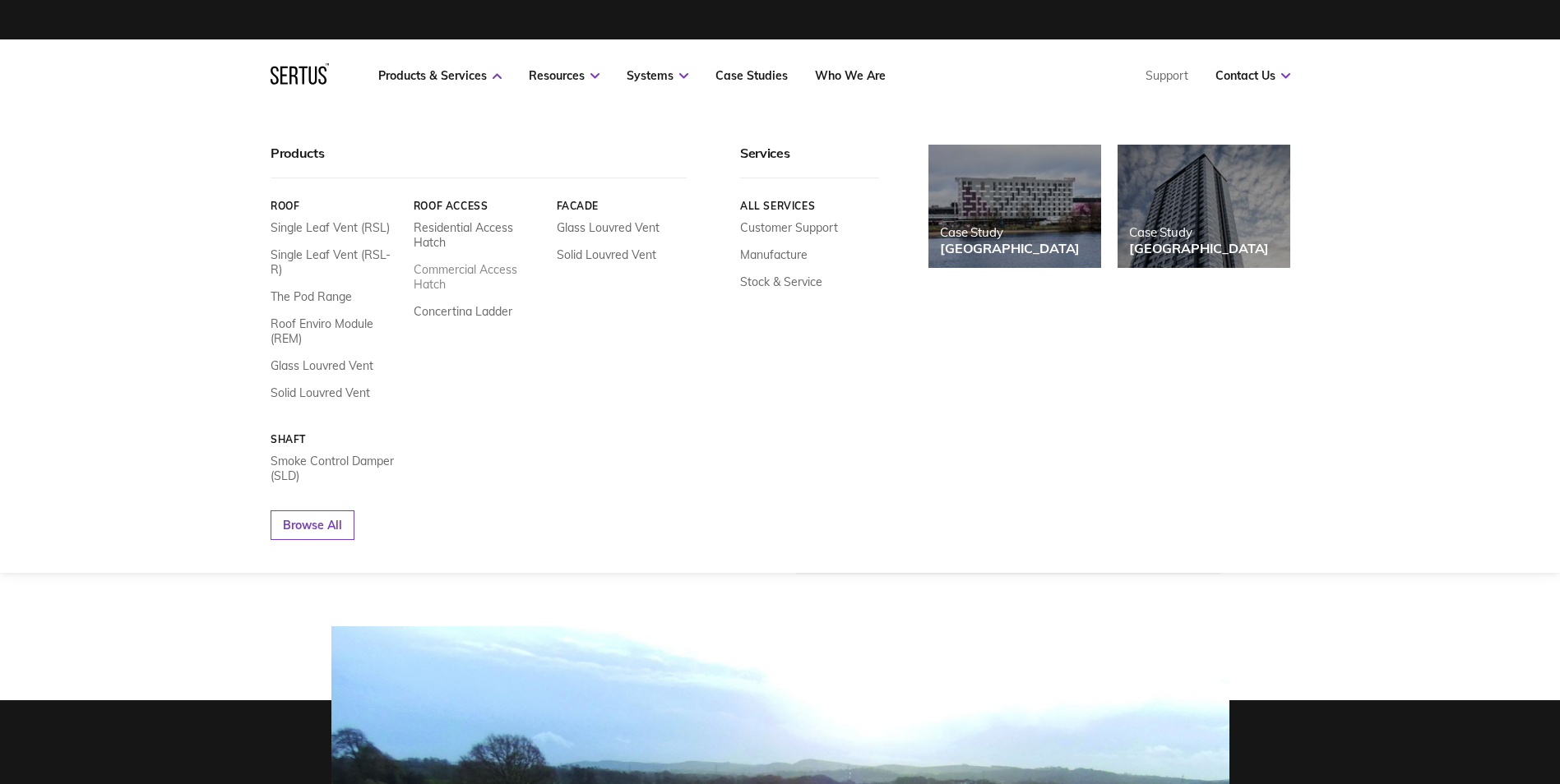
click at [459, 271] on link "Commercial Access Hatch" at bounding box center [477, 277] width 130 height 30
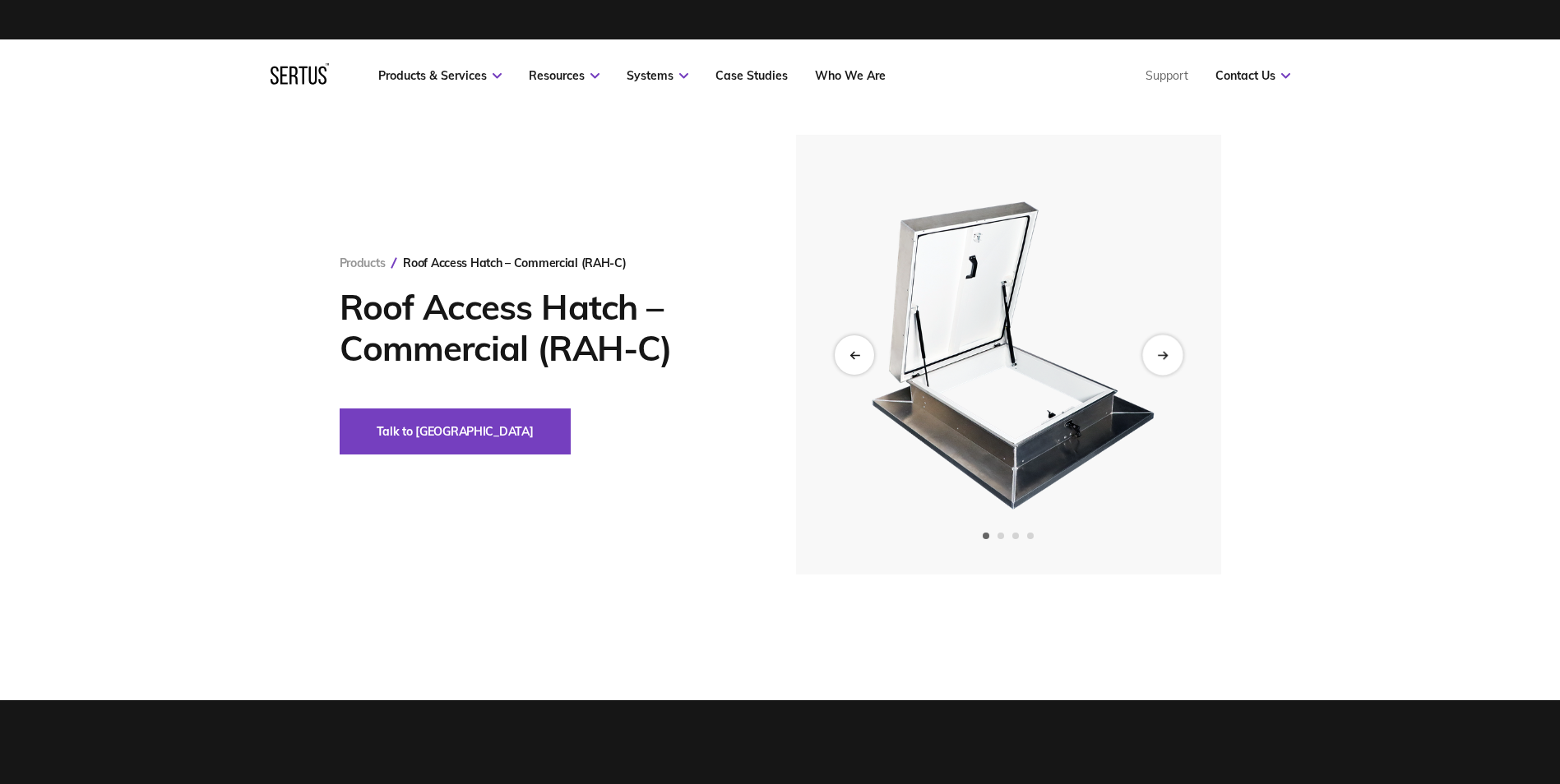
click at [1171, 353] on div "Next slide" at bounding box center [1162, 355] width 41 height 41
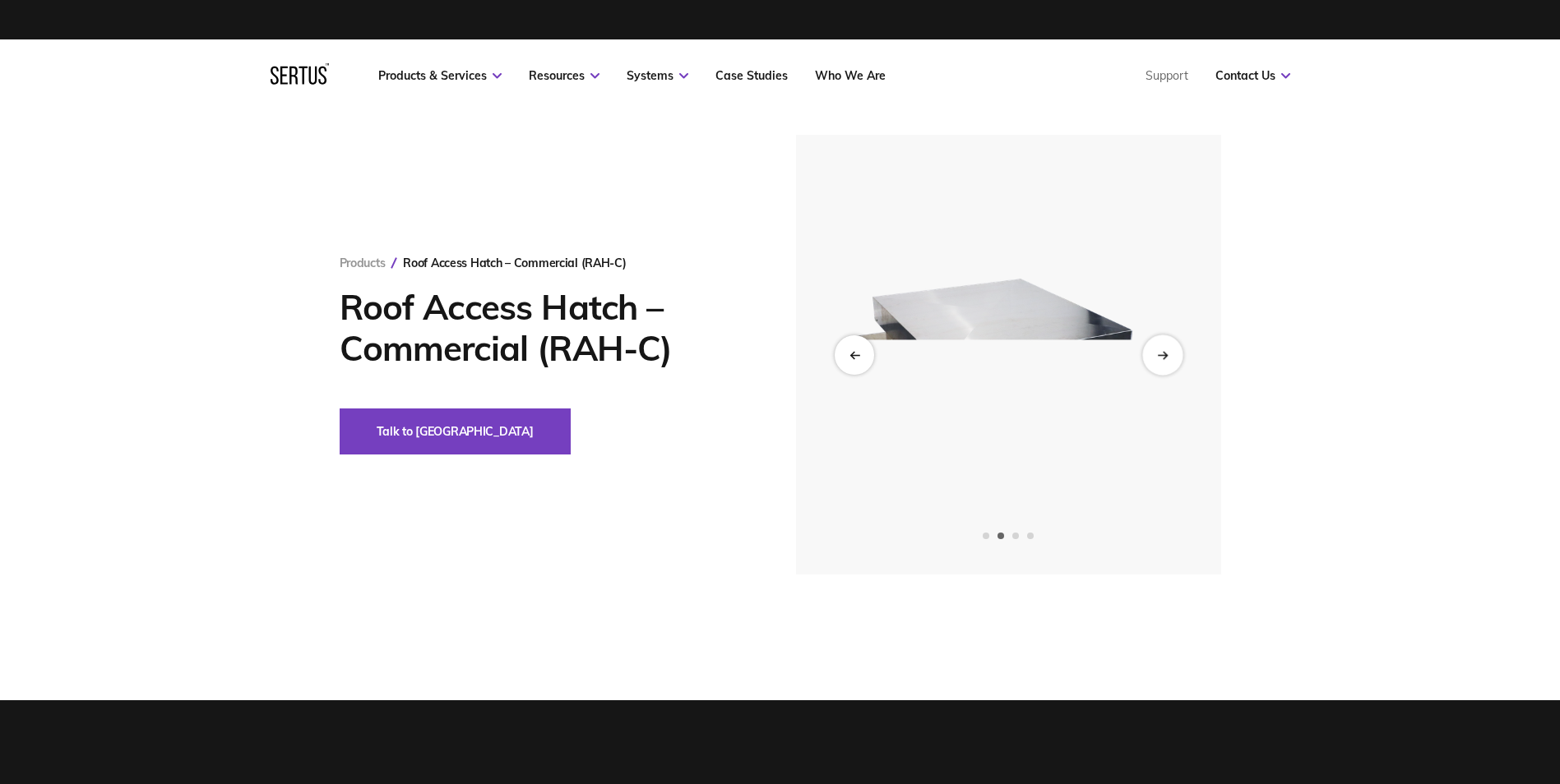
click at [1170, 353] on div "Next slide" at bounding box center [1162, 355] width 41 height 41
click at [1170, 352] on div "Next slide" at bounding box center [1162, 355] width 41 height 41
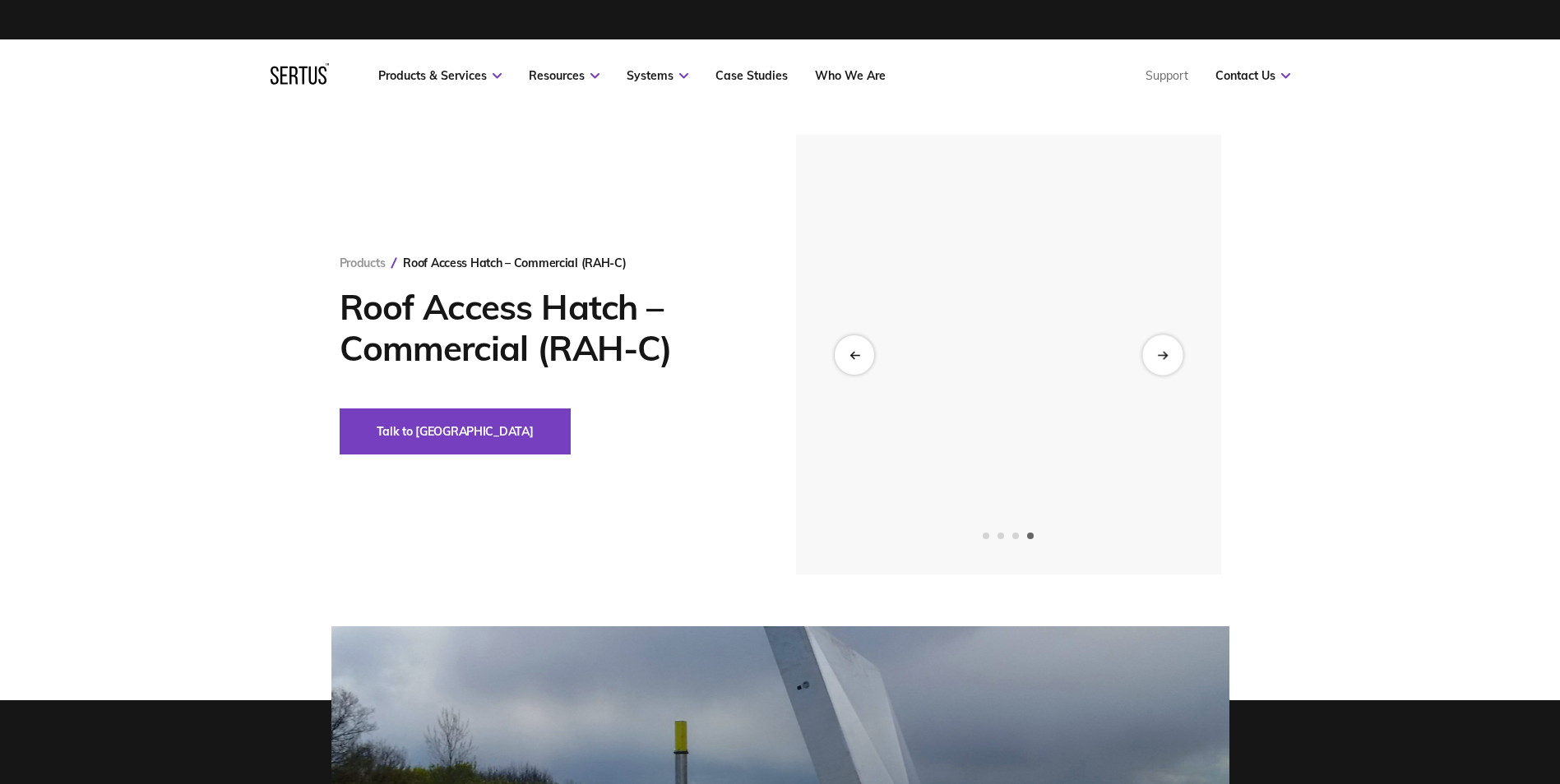
click at [1170, 352] on div "Next slide" at bounding box center [1162, 355] width 41 height 41
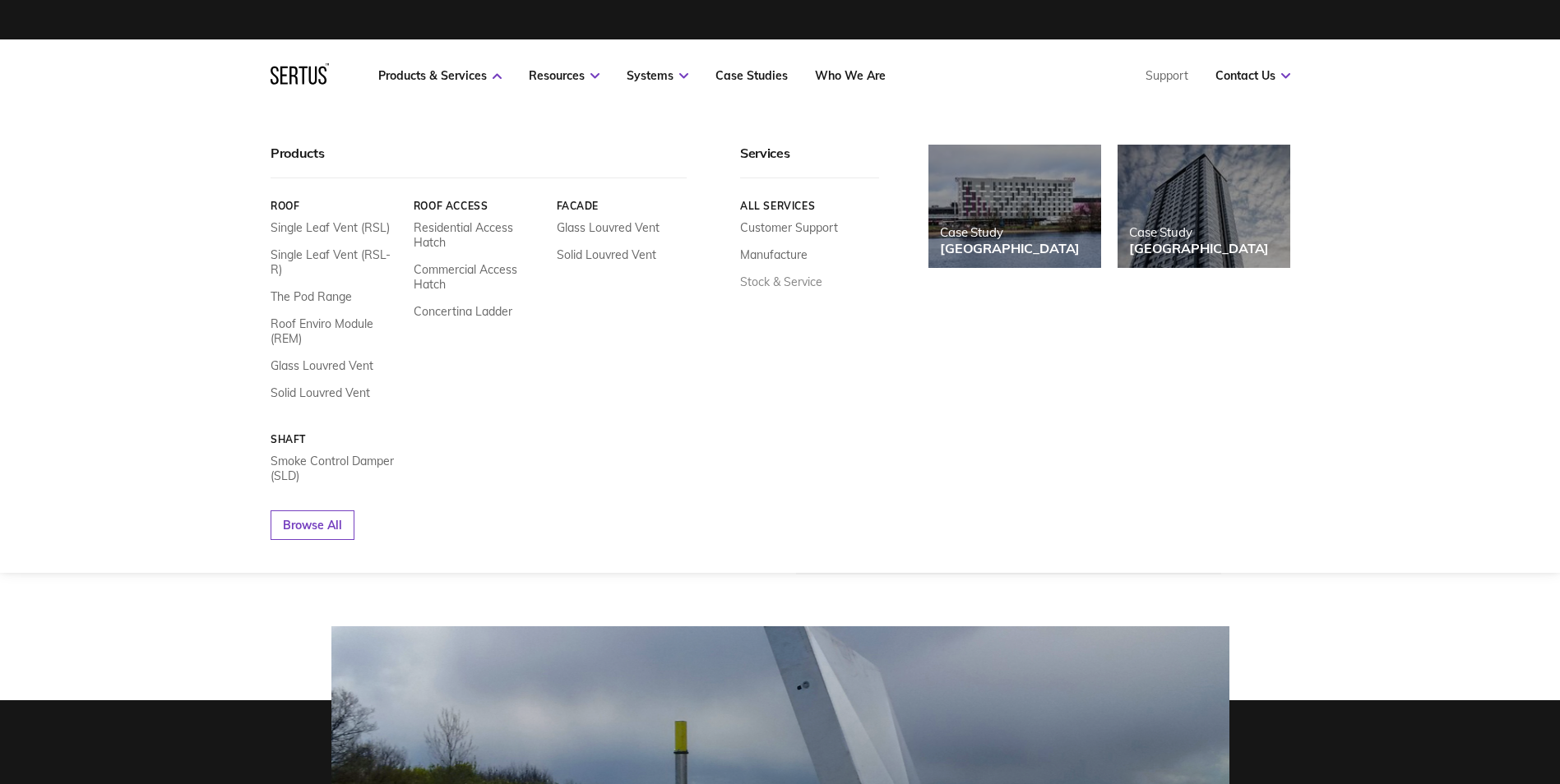
click at [793, 277] on link "Stock & Service" at bounding box center [780, 282] width 82 height 15
